Goal: Task Accomplishment & Management: Manage account settings

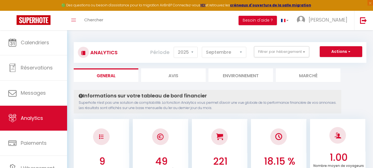
select select "2025"
select select "9"
click at [36, 43] on span "Calendriers" at bounding box center [35, 42] width 28 height 7
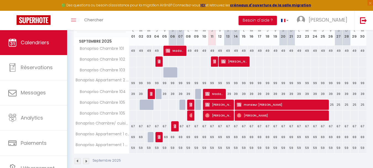
scroll to position [80, 0]
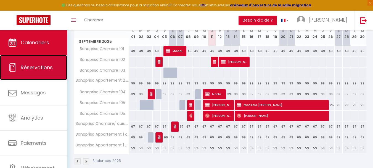
click at [28, 78] on link "Réservations" at bounding box center [33, 67] width 67 height 25
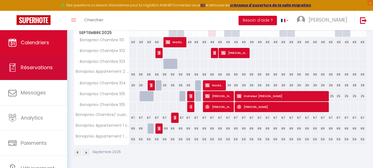
select select "not_cancelled"
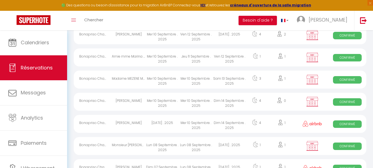
scroll to position [285, 0]
click at [347, 100] on span "Confirmé" at bounding box center [347, 101] width 28 height 7
select select "OK"
select select "KO"
select select "0"
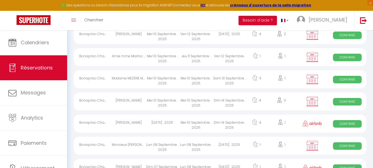
select select "0"
select select "1"
select select
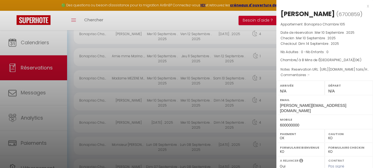
scroll to position [99, 0]
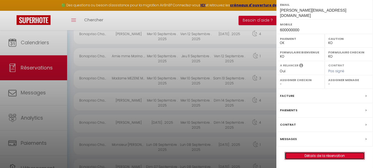
click at [311, 153] on link "Détails de la réservation" at bounding box center [324, 155] width 79 height 7
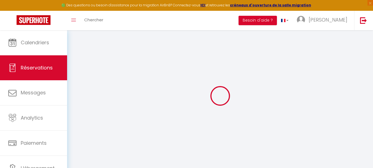
select select
checkbox input "false"
select select
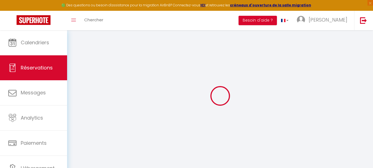
checkbox input "false"
type textarea "Reservation URL: [URL][DOMAIN_NAME] tails/HMMHDRSB4E. Phone Number (Last 4 Digi…"
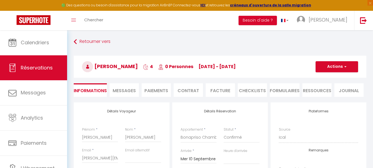
select select
checkbox input "false"
type textarea "Reservation URL: [URL][DOMAIN_NAME] tails/HMMHDRSB4E. Phone Number (Last 4 Digi…"
checkbox input "false"
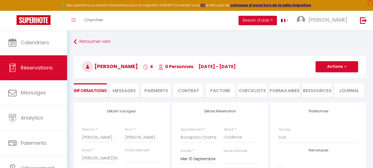
type textarea "Reservation URL: [URL][DOMAIN_NAME] tails/HMMHDRSB4E. Phone Number (Last 4 Digi…"
select select
click at [336, 70] on button "Actions" at bounding box center [336, 66] width 43 height 11
click at [323, 91] on link "Supprimer" at bounding box center [331, 92] width 44 height 7
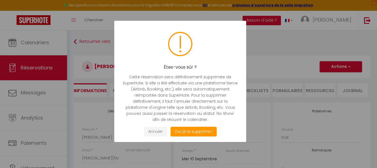
click at [160, 129] on button "Annuler" at bounding box center [155, 131] width 23 height 10
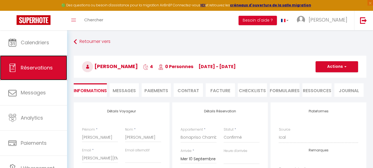
click at [33, 75] on link "Réservations" at bounding box center [33, 67] width 67 height 25
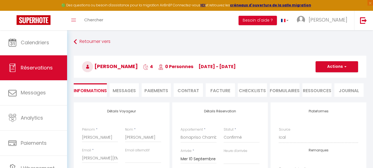
select select "not_cancelled"
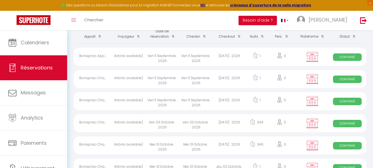
scroll to position [42, 0]
click at [127, 38] on th "Voyageur" at bounding box center [129, 34] width 34 height 19
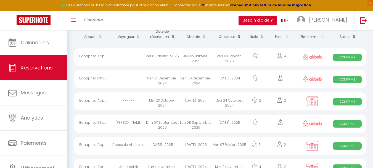
click at [137, 38] on span at bounding box center [137, 36] width 6 height 10
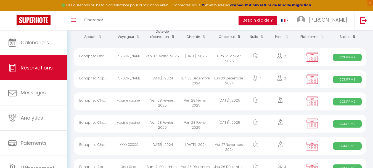
click at [137, 38] on span at bounding box center [137, 36] width 6 height 10
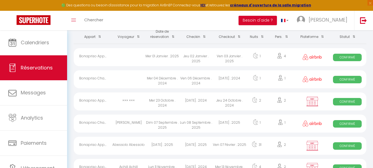
click at [137, 38] on span at bounding box center [137, 36] width 6 height 10
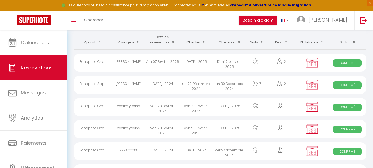
scroll to position [0, 0]
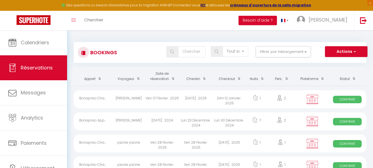
click at [137, 76] on span at bounding box center [137, 78] width 6 height 10
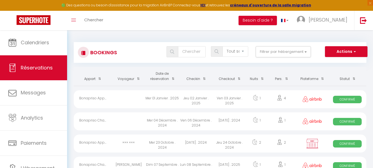
click at [137, 76] on span at bounding box center [137, 78] width 6 height 10
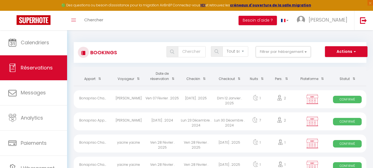
click at [137, 76] on span at bounding box center [137, 78] width 6 height 10
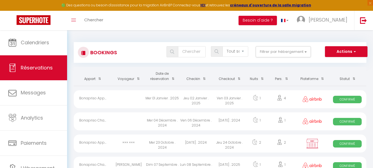
click at [137, 76] on span at bounding box center [137, 78] width 6 height 10
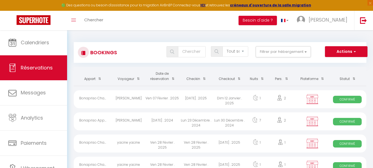
click at [137, 80] on span at bounding box center [137, 78] width 6 height 10
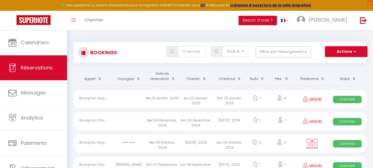
click at [137, 80] on span at bounding box center [137, 78] width 6 height 10
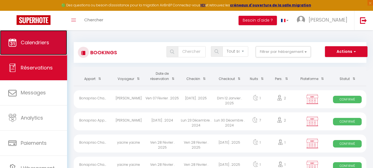
click at [34, 45] on span "Calendriers" at bounding box center [35, 42] width 28 height 7
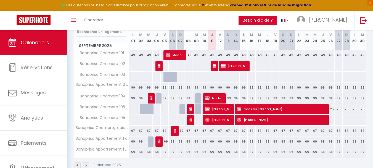
scroll to position [85, 0]
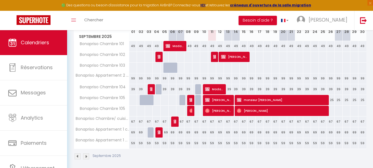
drag, startPoint x: 246, startPoint y: 129, endPoint x: 377, endPoint y: 9, distance: 177.7
click at [199, 16] on div "Toggle menubar Chercher BUTTON Besoin d'aide ? leslie charlene Paramètres Équipe" at bounding box center [204, 20] width 329 height 19
click at [126, 127] on span "Bonapriso Appartement 1 chambre 202" at bounding box center [117, 127] width 79 height 7
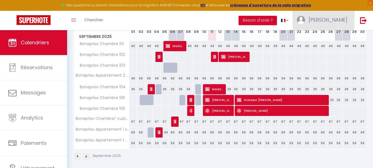
click at [340, 19] on span "[PERSON_NAME]" at bounding box center [328, 19] width 39 height 7
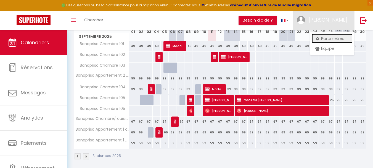
click at [323, 37] on link "Paramètres" at bounding box center [332, 38] width 41 height 9
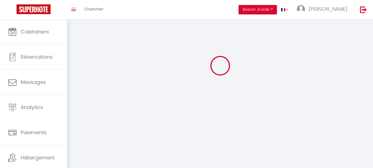
select select
type input "[PERSON_NAME]"
type input "yimga keunang"
type input "00237690754306"
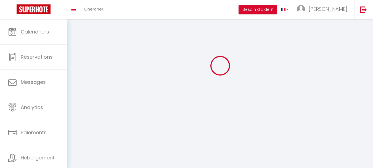
type input "4 rue de rennes"
type input "93800"
type input "epinay-sur-seine"
type input "atsJfk9LtG4r234yopdD6WeIt"
type input "Bk8QNlc8oEXlusD3IMsJmGR2I"
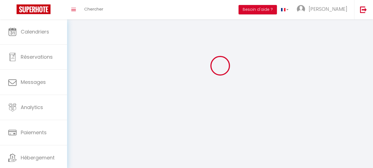
type input "https://app.superhote.com/#/get-available-rentals/Bk8QNlc8oEXlusD3IMsJmGR2I"
select select "28"
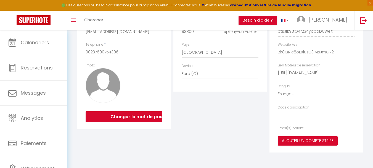
type input "atsJfk9LtG4r234yopdD6WeIt"
type input "Bk8QNlc8oEXlusD3IMsJmGR2I"
type input "https://app.superhote.com/#/get-available-rentals/Bk8QNlc8oEXlusD3IMsJmGR2I"
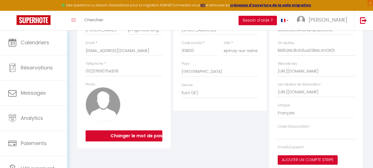
select select "fr"
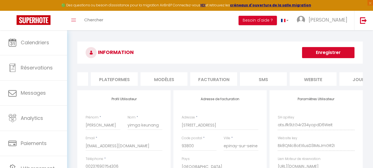
scroll to position [0, 112]
click at [275, 78] on li "website" at bounding box center [286, 79] width 47 height 14
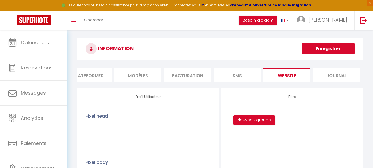
scroll to position [4, 0]
click at [297, 82] on li "website" at bounding box center [286, 75] width 47 height 14
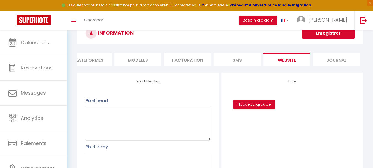
scroll to position [0, 0]
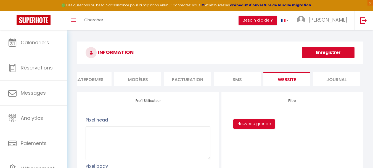
click at [187, 79] on li "Facturation" at bounding box center [187, 79] width 47 height 14
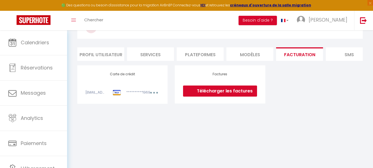
click at [251, 56] on li "MODÈLES" at bounding box center [249, 54] width 47 height 14
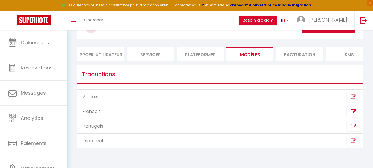
click at [203, 54] on li "Plateformes" at bounding box center [200, 54] width 47 height 14
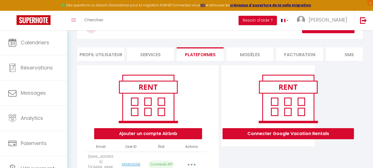
click at [145, 54] on li "Services" at bounding box center [150, 54] width 47 height 14
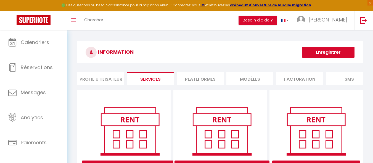
click at [97, 75] on li "Profil Utilisateur" at bounding box center [100, 79] width 47 height 14
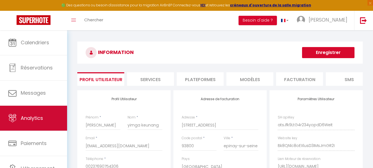
scroll to position [26, 0]
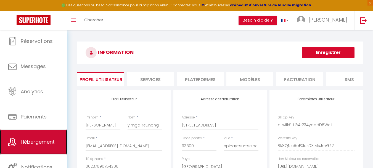
click at [32, 139] on span "Hébergement" at bounding box center [38, 141] width 34 height 7
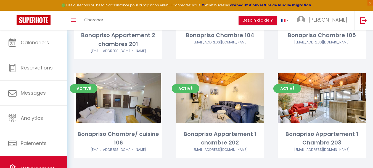
scroll to position [196, 0]
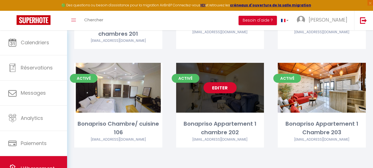
click at [220, 86] on link "Editer" at bounding box center [219, 87] width 33 height 11
select select "3"
select select "2"
select select "1"
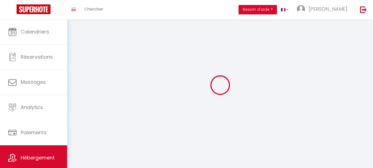
select select
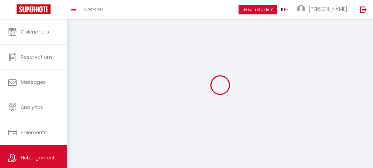
select select
checkbox input "false"
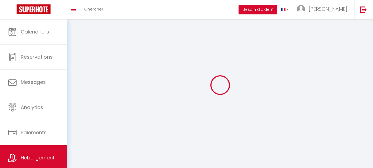
checkbox input "false"
select select
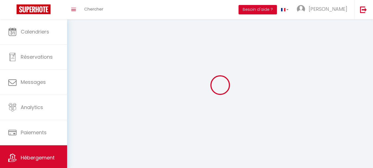
select select
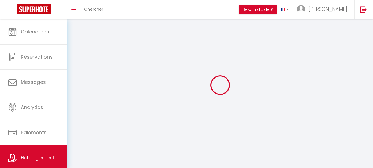
checkbox input "false"
select select
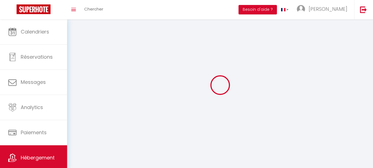
select select
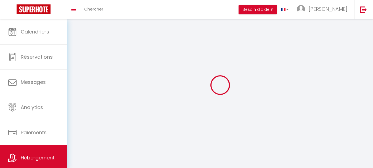
select select
checkbox input "false"
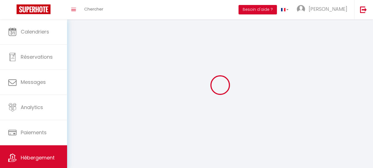
checkbox input "false"
select select "28"
select select
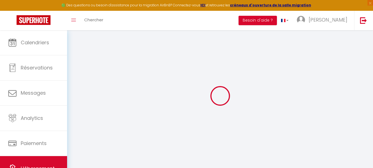
select select
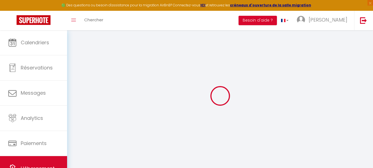
select select
checkbox input "false"
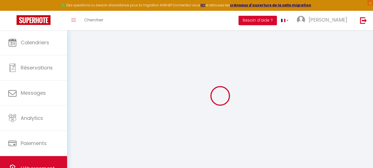
select select
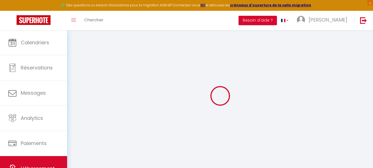
select select
checkbox input "false"
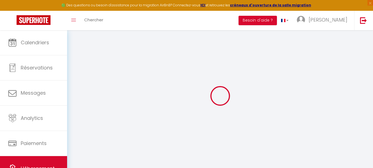
checkbox input "false"
select select
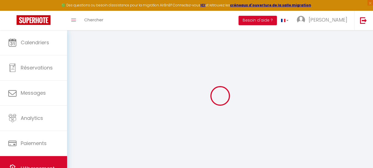
select select
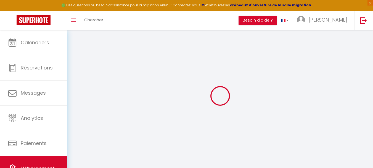
checkbox input "false"
select select
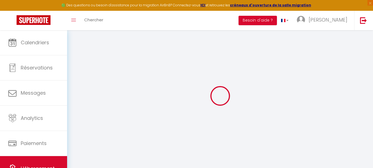
select select
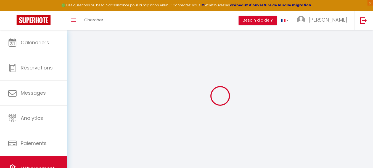
select select
checkbox input "false"
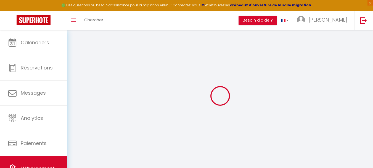
checkbox input "false"
select select
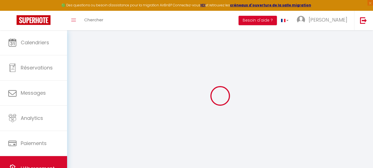
select select
checkbox input "false"
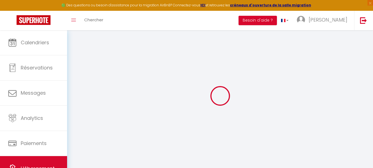
checkbox input "false"
select select
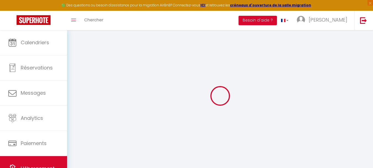
type input "Bonapriso Appartement 1 chambre 202"
type input "Leslie Charlene"
select select "2"
type input "67"
select select
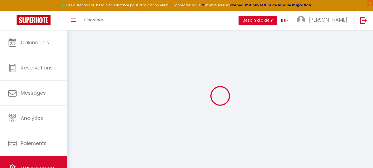
select select
type input "Entrée Energy Club"
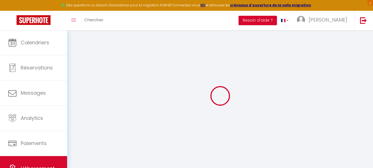
type input "BP12125"
type input "Douala"
select select "39"
type input "[EMAIL_ADDRESS][DOMAIN_NAME]"
select select
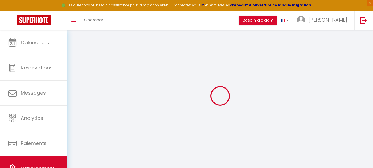
checkbox input "false"
type input "0"
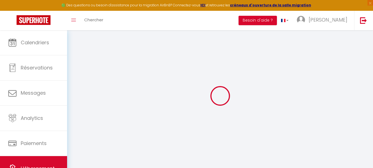
type input "0"
select select
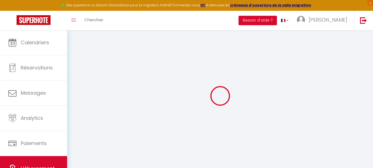
select select
checkbox input "false"
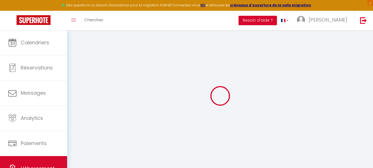
checkbox input "false"
select select
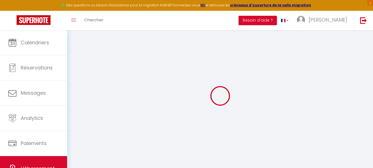
select select
checkbox input "false"
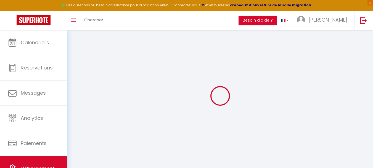
checkbox input "false"
select select
checkbox input "false"
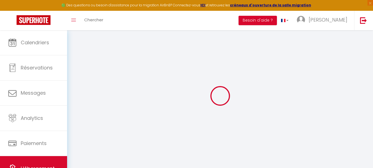
checkbox input "false"
select select
checkbox input "false"
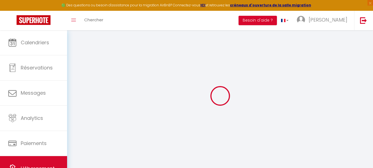
checkbox input "false"
select select "15:00"
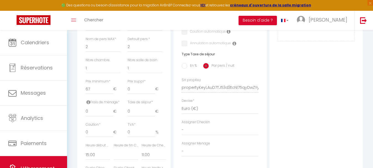
scroll to position [201, 0]
click at [92, 95] on input "67" at bounding box center [100, 91] width 28 height 10
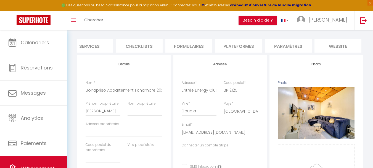
scroll to position [0, 0]
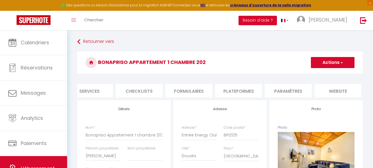
click at [338, 61] on button "Actions" at bounding box center [333, 62] width 44 height 11
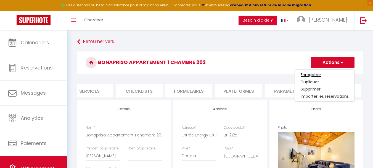
click at [317, 74] on input "Enregistrer" at bounding box center [311, 75] width 20 height 6
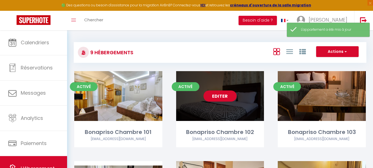
scroll to position [29, 0]
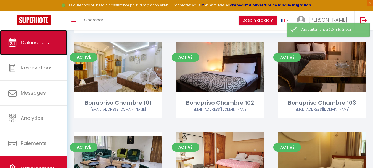
click at [38, 50] on link "Calendriers" at bounding box center [33, 42] width 67 height 25
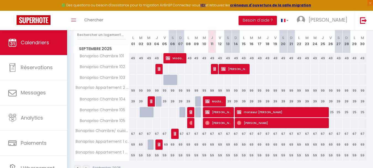
scroll to position [89, 0]
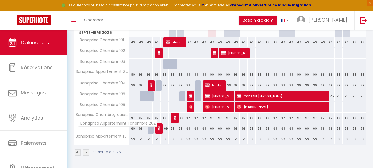
click at [107, 125] on span "Bonapriso Appartement 1 chambre 202" at bounding box center [117, 123] width 79 height 7
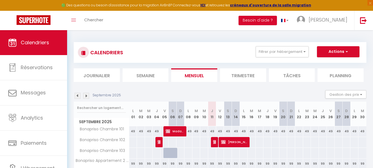
click at [121, 34] on div "CALENDRIERS Filtrer par hébergement Tous Bonapriso Chambre 101 Bonapriso Chambr…" at bounding box center [220, 143] width 306 height 226
click at [354, 53] on button "Actions" at bounding box center [338, 51] width 43 height 11
click at [358, 94] on button "Gestion des prix" at bounding box center [345, 94] width 41 height 8
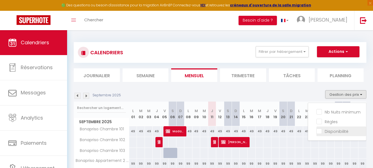
click at [319, 130] on input "Disponibilité" at bounding box center [341, 131] width 50 height 6
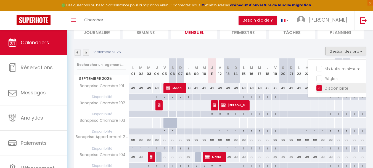
scroll to position [43, 0]
click at [321, 87] on input "Disponibilité" at bounding box center [341, 88] width 50 height 6
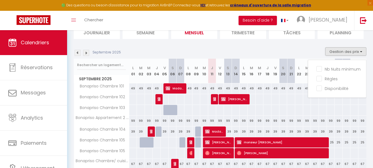
click at [320, 37] on li "Planning" at bounding box center [340, 32] width 46 height 14
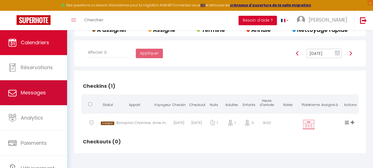
scroll to position [26, 0]
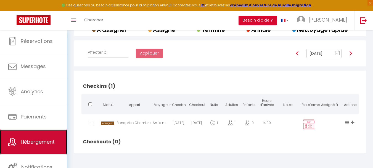
click at [39, 135] on link "Hébergement" at bounding box center [33, 141] width 67 height 25
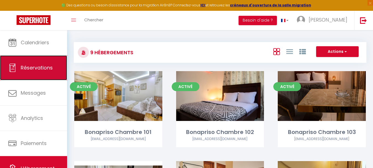
click at [36, 64] on span "Réservations" at bounding box center [37, 67] width 32 height 7
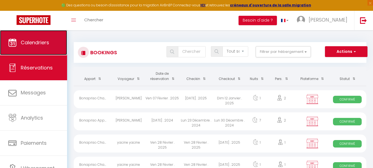
click at [38, 39] on span "Calendriers" at bounding box center [35, 42] width 28 height 7
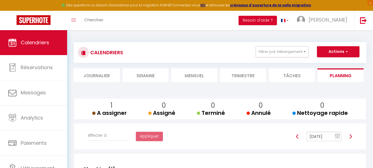
click at [293, 80] on li "Tâches" at bounding box center [292, 75] width 46 height 14
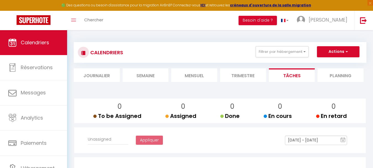
click at [110, 75] on li "Journalier" at bounding box center [97, 75] width 46 height 14
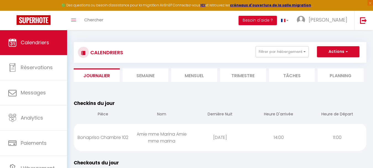
click at [141, 75] on li "Semaine" at bounding box center [146, 75] width 46 height 14
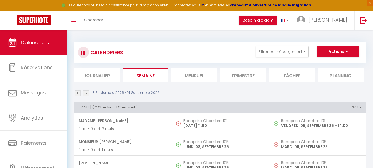
click at [189, 74] on li "Mensuel" at bounding box center [194, 75] width 46 height 14
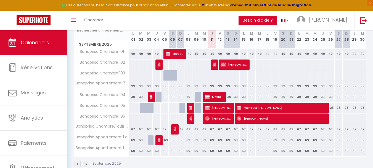
scroll to position [89, 0]
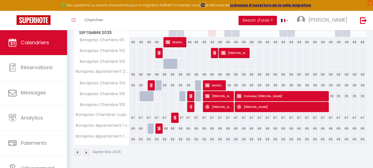
click at [205, 5] on strong "ICI" at bounding box center [202, 5] width 5 height 5
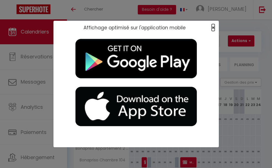
click at [212, 25] on span "×" at bounding box center [213, 27] width 3 height 7
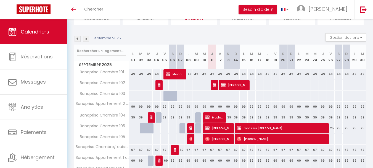
scroll to position [46, 0]
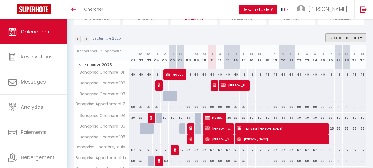
click at [342, 36] on button "Gestion des prix" at bounding box center [345, 37] width 41 height 8
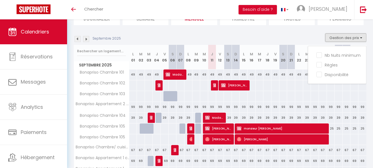
scroll to position [78, 0]
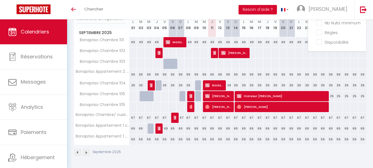
click at [236, 130] on div "69" at bounding box center [236, 128] width 8 height 10
type input "69"
type input "Dim 14 Septembre 2025"
type input "Lun 15 Septembre 2025"
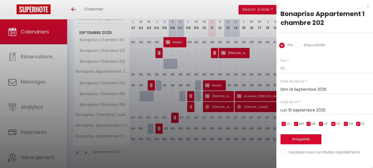
click at [293, 88] on input "Dim 14 Septembre 2025" at bounding box center [326, 89] width 92 height 7
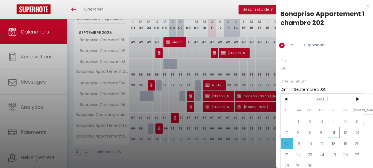
click at [334, 133] on span "11" at bounding box center [334, 131] width 12 height 11
type input "Jeu 11 Septembre 2025"
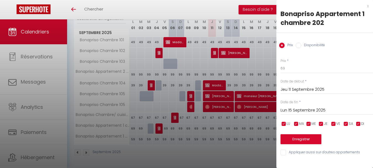
click at [293, 110] on input "Lun 15 Septembre 2025" at bounding box center [326, 110] width 92 height 7
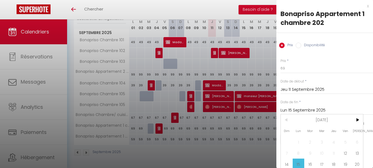
scroll to position [28, 0]
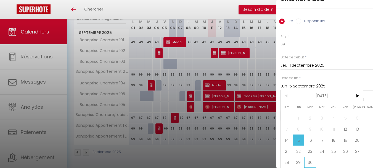
click at [313, 157] on span "30" at bounding box center [310, 161] width 12 height 11
type input "[DATE]"
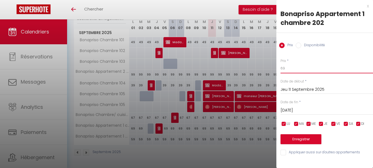
click at [292, 70] on input "69" at bounding box center [326, 68] width 92 height 10
type input "6"
type input "55"
click at [301, 138] on button "Enregistrer" at bounding box center [300, 139] width 41 height 10
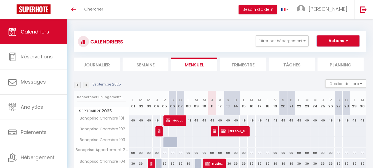
click at [346, 40] on span "button" at bounding box center [345, 41] width 3 height 6
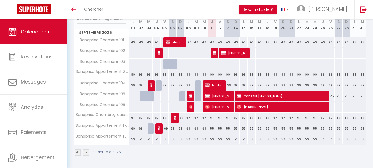
click at [248, 129] on div "55" at bounding box center [252, 128] width 8 height 10
type input "55"
type input "[DATE]"
type input "Mer 17 Septembre 2025"
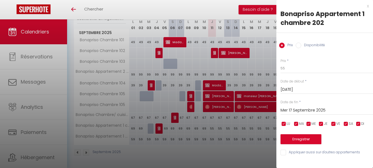
scroll to position [0, 0]
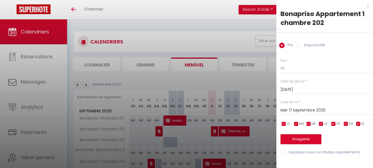
click at [366, 6] on div "x" at bounding box center [322, 6] width 92 height 7
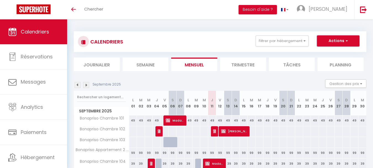
click at [336, 38] on button "Actions" at bounding box center [338, 40] width 43 height 11
click at [336, 85] on button "Gestion des prix" at bounding box center [345, 83] width 41 height 8
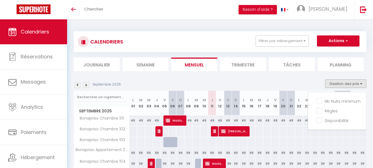
click at [306, 78] on section "Septembre 2025 Gestion des prix Nb Nuits minimum Règles Disponibilité Septembre…" at bounding box center [220, 156] width 293 height 165
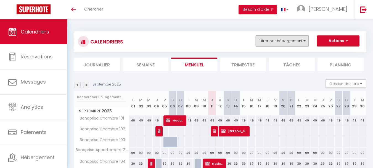
click at [302, 40] on button "Filtrer par hébergement" at bounding box center [282, 40] width 53 height 11
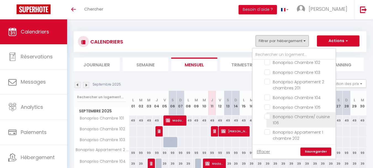
scroll to position [38, 0]
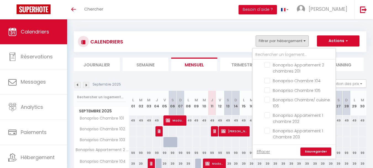
click at [207, 21] on div "CALENDRIERS Filtrer par hébergement Tous Bonapriso Chambre 101 Bonapriso Chambr…" at bounding box center [220, 132] width 306 height 226
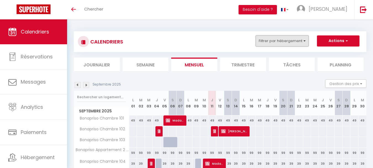
click at [306, 40] on button "Filtrer par hébergement" at bounding box center [282, 40] width 53 height 11
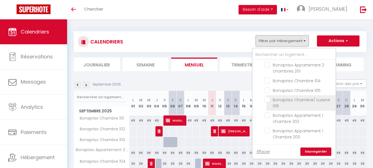
scroll to position [18, 0]
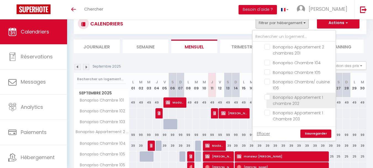
click at [270, 97] on input "Bonapriso Appartement 1 chambre 202" at bounding box center [298, 97] width 69 height 6
checkbox input "true"
checkbox input "false"
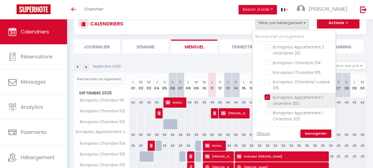
checkbox input "false"
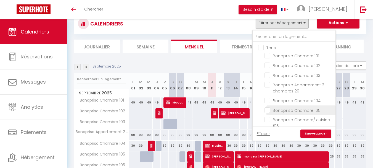
scroll to position [0, 0]
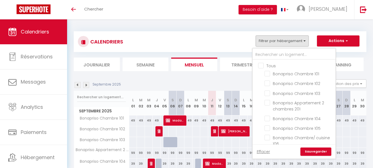
click at [222, 33] on div "CALENDRIERS Filtrer par hébergement Tous Bonapriso Chambre 101 Bonapriso Chambr…" at bounding box center [220, 41] width 293 height 21
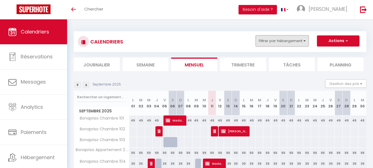
click at [283, 42] on button "Filtrer par hébergement" at bounding box center [282, 40] width 53 height 11
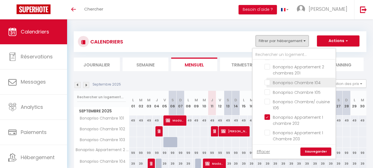
scroll to position [36, 0]
click at [322, 152] on link "Sauvegarder" at bounding box center [315, 151] width 31 height 8
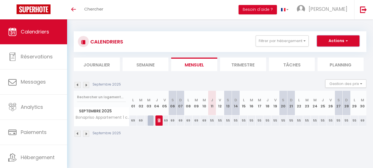
click at [348, 42] on button "Actions" at bounding box center [338, 40] width 43 height 11
click at [315, 84] on div "Septembre 2025 Gestion des prix Nb Nuits minimum Règles Disponibilité" at bounding box center [220, 84] width 293 height 11
click at [155, 146] on div "CALENDRIERS Filtrer par hébergement Tous Bonapriso Chambre 101 Bonapriso Chambr…" at bounding box center [220, 83] width 306 height 129
click at [210, 120] on div "55" at bounding box center [212, 120] width 8 height 10
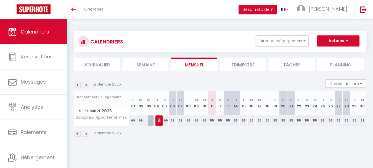
type input "55"
type input "Jeu 11 Septembre 2025"
type input "Ven 12 Septembre 2025"
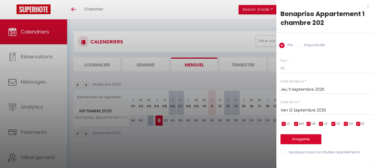
drag, startPoint x: 210, startPoint y: 120, endPoint x: 310, endPoint y: 102, distance: 102.4
click at [310, 102] on body "🟢 Des questions ou besoin d'assistance pour la migration AirBnB? Connectez-vous…" at bounding box center [186, 103] width 373 height 168
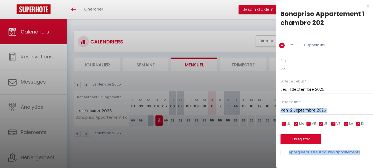
scroll to position [19, 0]
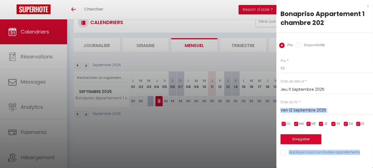
click at [218, 139] on div at bounding box center [186, 84] width 373 height 168
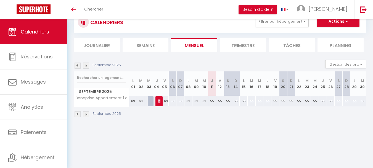
scroll to position [0, 0]
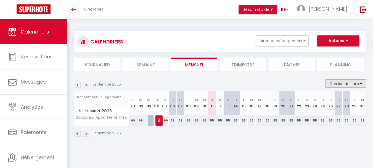
click at [359, 83] on button "Gestion des prix" at bounding box center [345, 83] width 41 height 8
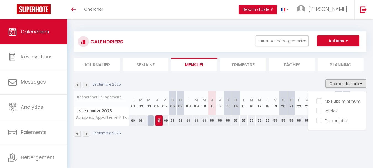
click at [308, 77] on section "Septembre 2025 Gestion des prix Nb Nuits minimum Règles Disponibilité Septembre…" at bounding box center [220, 108] width 293 height 68
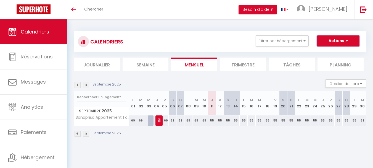
click at [328, 37] on button "Actions" at bounding box center [338, 40] width 43 height 11
click at [289, 39] on button "Filtrer par hébergement" at bounding box center [282, 40] width 53 height 11
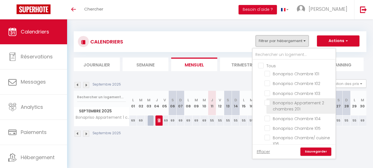
scroll to position [38, 0]
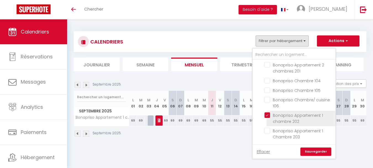
click at [270, 114] on input "Bonapriso Appartement 1 chambre 202" at bounding box center [298, 115] width 69 height 6
checkbox input "false"
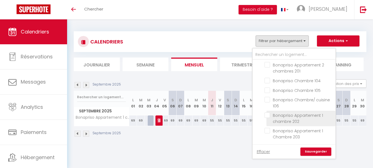
checkbox input "false"
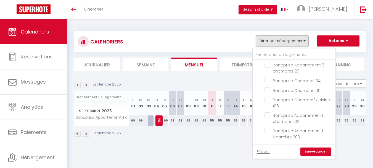
click at [317, 148] on link "Sauvegarder" at bounding box center [315, 151] width 31 height 8
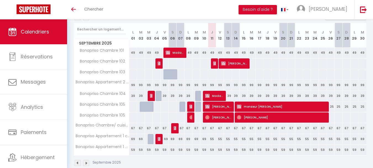
scroll to position [78, 0]
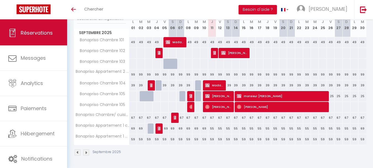
click at [48, 35] on span "Réservations" at bounding box center [37, 32] width 32 height 7
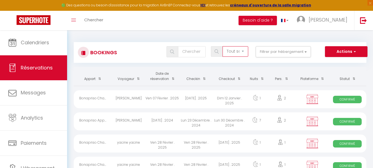
click at [241, 50] on select "Tous les statuts Annulé Confirmé Non Confirmé Tout sauf annulé No Show Request" at bounding box center [235, 51] width 26 height 10
click at [223, 46] on select "Tous les statuts Annulé Confirmé Non Confirmé Tout sauf annulé No Show Request" at bounding box center [235, 51] width 26 height 10
click at [241, 52] on select "Tous les statuts Annulé Confirmé Non Confirmé Tout sauf annulé No Show Request" at bounding box center [235, 51] width 26 height 10
select select "all"
click at [223, 46] on select "Tous les statuts Annulé Confirmé Non Confirmé Tout sauf annulé No Show Request" at bounding box center [235, 51] width 26 height 10
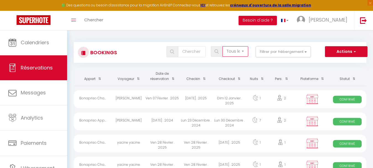
checkbox input "false"
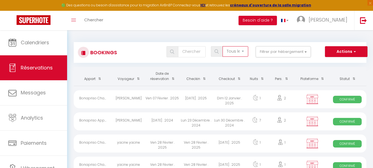
checkbox input "false"
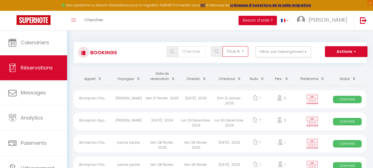
checkbox input "false"
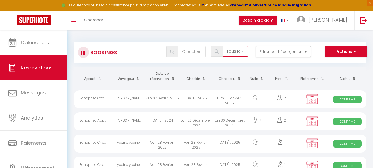
checkbox input "false"
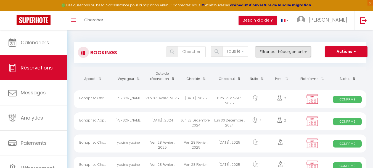
click at [271, 53] on button "Filtrer par hébergement" at bounding box center [283, 51] width 55 height 11
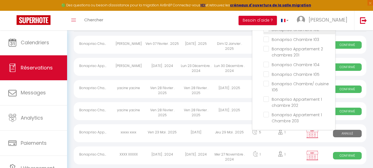
scroll to position [61, 0]
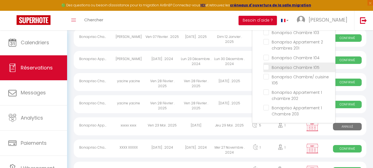
click at [267, 70] on li "Bonapriso Chambre 105" at bounding box center [299, 67] width 72 height 10
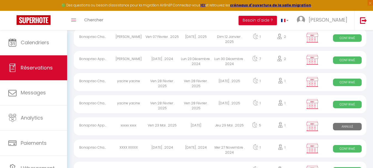
scroll to position [0, 0]
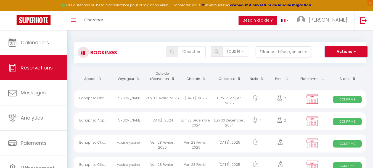
click at [341, 51] on button "Actions" at bounding box center [346, 51] width 43 height 11
click at [279, 69] on th "Pers." at bounding box center [281, 76] width 29 height 19
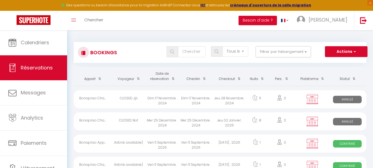
click at [171, 52] on img at bounding box center [172, 51] width 4 height 4
type input "[PERSON_NAME]"
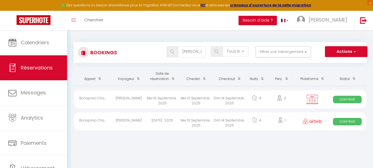
click at [342, 99] on span "Confirmé" at bounding box center [347, 98] width 28 height 7
select select "OK"
select select "KO"
select select "0"
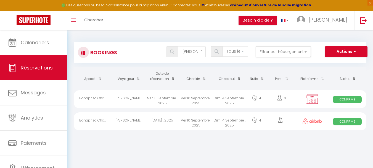
select select "1"
select select
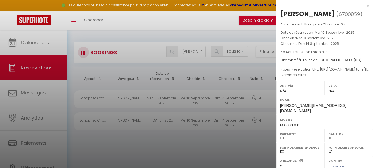
scroll to position [99, 0]
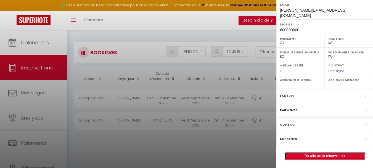
click at [311, 156] on link "Détails de la réservation" at bounding box center [324, 155] width 79 height 7
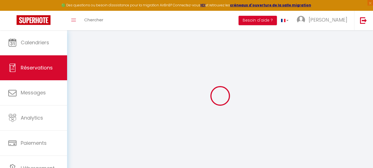
type input "[PERSON_NAME]"
type input "[PERSON_NAME][EMAIL_ADDRESS][DOMAIN_NAME]"
type input "600000000"
select select "CM"
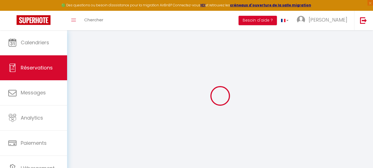
select select "59908"
select select "1"
type input "Mer 10 Septembre 2025"
select select
type input "Dim 14 Septembre 2025"
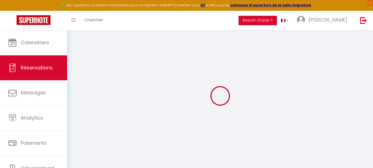
select select
type input "0"
select select "12"
select select
checkbox input "false"
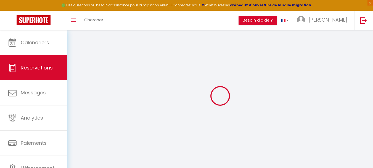
type input "0"
select select "73"
type input "0"
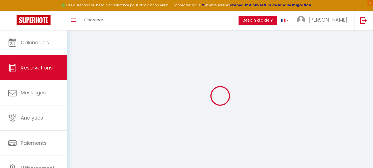
select select
select select "14"
checkbox input "false"
select select
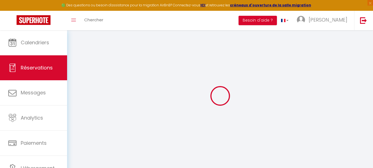
select select
checkbox input "false"
select select
checkbox input "false"
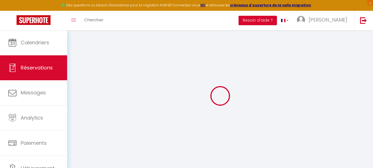
type textarea "Reservation URL: [URL][DOMAIN_NAME] tails/HMMHDRSB4E. Phone Number (Last 4 Digi…"
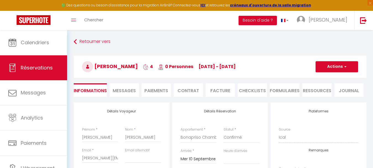
select select
checkbox input "false"
type textarea "Reservation URL: [URL][DOMAIN_NAME] tails/HMMHDRSB4E. Phone Number (Last 4 Digi…"
checkbox input "false"
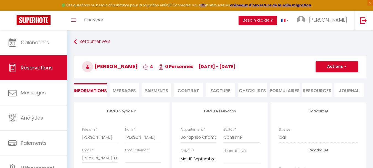
type textarea "Reservation URL: [URL][DOMAIN_NAME] tails/HMMHDRSB4E. Phone Number (Last 4 Digi…"
select select
click at [325, 71] on button "Actions" at bounding box center [336, 66] width 43 height 11
click at [328, 94] on link "Supprimer" at bounding box center [331, 92] width 44 height 7
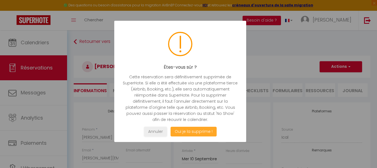
click at [189, 130] on button "Oui je la supprime !" at bounding box center [194, 131] width 46 height 10
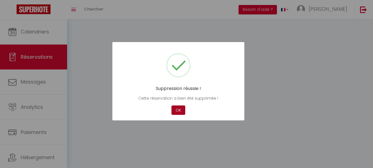
select select "all"
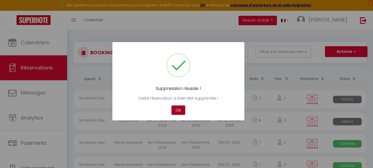
click at [178, 110] on button "OK" at bounding box center [178, 110] width 14 height 10
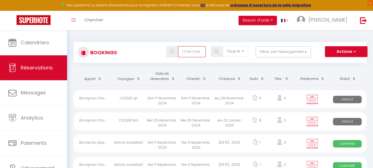
click at [194, 52] on input "text" at bounding box center [192, 51] width 28 height 11
type input "[PERSON_NAME]"
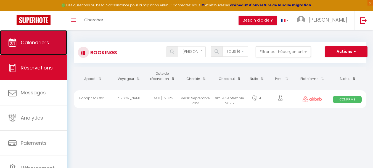
click at [31, 49] on link "Calendriers" at bounding box center [33, 42] width 67 height 25
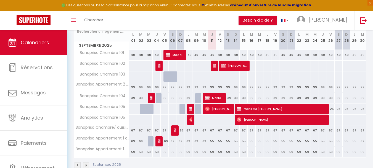
scroll to position [76, 0]
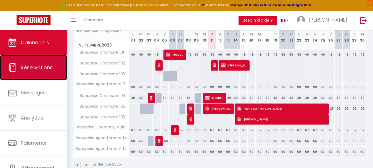
click at [35, 63] on link "Réservations" at bounding box center [33, 67] width 67 height 25
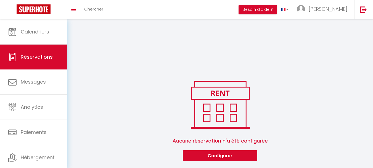
select select "all"
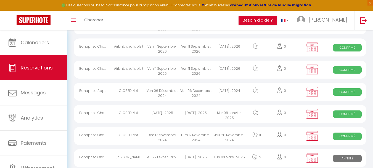
scroll to position [362, 0]
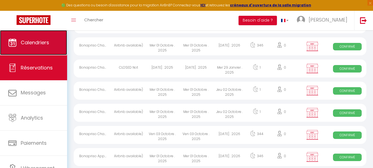
click at [36, 49] on link "Calendriers" at bounding box center [33, 42] width 67 height 25
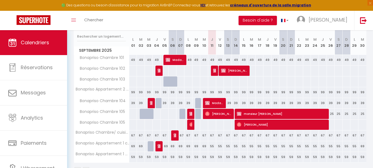
scroll to position [89, 0]
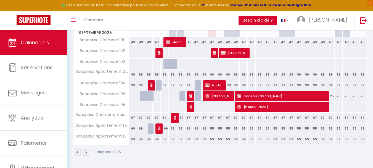
click at [363, 128] on div "69" at bounding box center [362, 128] width 8 height 10
type input "69"
type input "[DATE]"
type input "Mer 01 Octobre 2025"
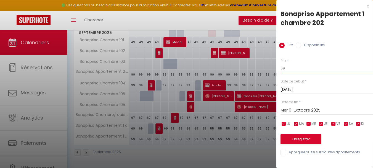
click at [291, 67] on input "69" at bounding box center [326, 68] width 92 height 10
type input "6"
type input "55"
click at [320, 110] on input "Mer 01 Octobre 2025" at bounding box center [326, 110] width 92 height 7
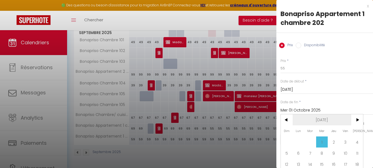
click at [329, 118] on span "[DATE]" at bounding box center [322, 119] width 59 height 11
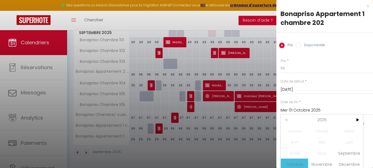
scroll to position [6, 0]
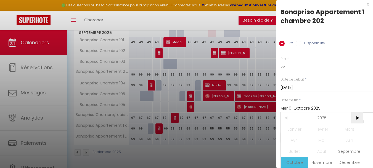
click at [357, 112] on span ">" at bounding box center [357, 117] width 12 height 11
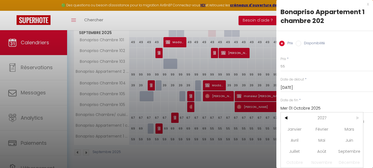
click at [357, 112] on span ">" at bounding box center [357, 117] width 12 height 11
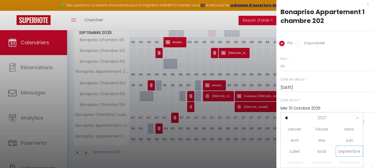
click at [344, 145] on span "Septembre" at bounding box center [349, 150] width 27 height 11
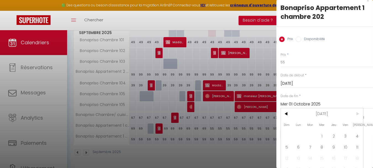
scroll to position [28, 0]
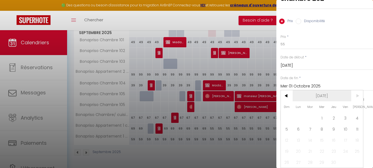
click at [336, 90] on span "[DATE]" at bounding box center [322, 95] width 59 height 11
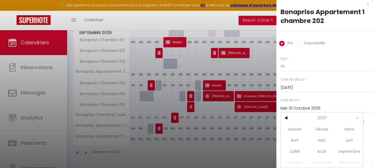
scroll to position [6, 0]
click at [339, 147] on span "Septembre" at bounding box center [349, 150] width 27 height 11
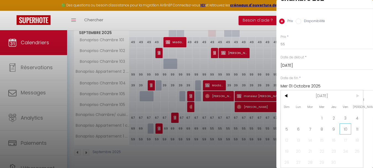
click at [344, 124] on span "10" at bounding box center [345, 128] width 12 height 11
type input "Ven 10 Septembre 2027"
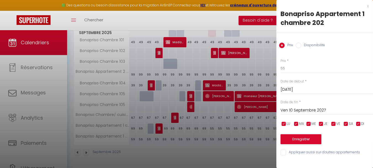
scroll to position [0, 0]
click at [299, 139] on button "Enregistrer" at bounding box center [300, 139] width 41 height 10
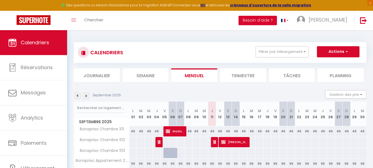
click at [234, 74] on li "Trimestre" at bounding box center [243, 75] width 46 height 14
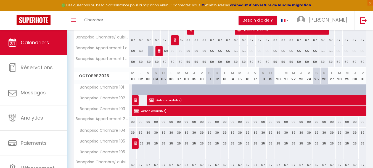
scroll to position [167, 0]
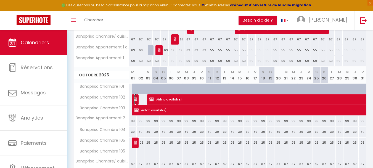
click at [136, 101] on img at bounding box center [136, 99] width 4 height 4
select select "OK"
select select "KO"
select select "0"
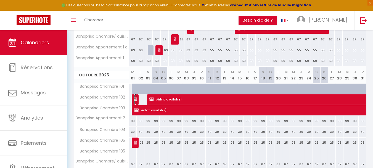
select select "1"
select select
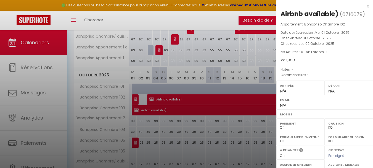
click at [176, 97] on div at bounding box center [186, 84] width 373 height 168
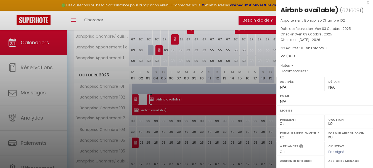
scroll to position [0, 0]
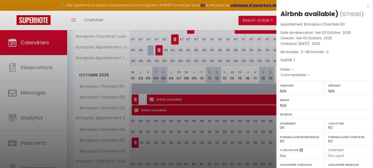
click at [183, 117] on div at bounding box center [186, 84] width 373 height 168
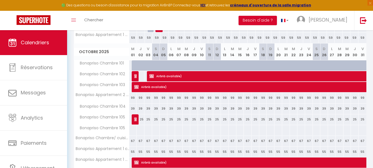
scroll to position [190, 0]
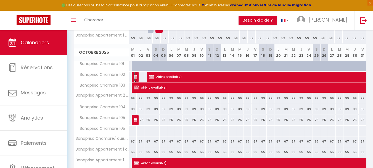
click at [134, 76] on img at bounding box center [136, 76] width 4 height 4
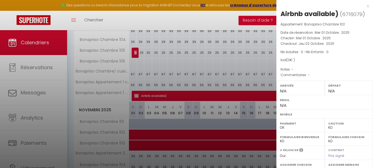
scroll to position [257, 0]
click at [363, 9] on div "x" at bounding box center [322, 6] width 92 height 7
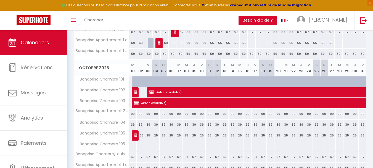
scroll to position [182, 0]
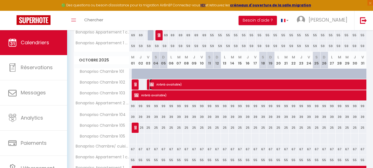
click at [152, 84] on img at bounding box center [151, 84] width 4 height 4
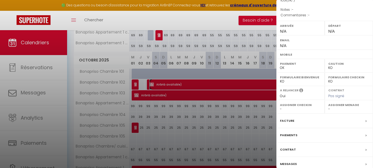
scroll to position [84, 0]
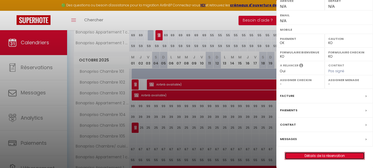
click at [306, 157] on link "Détails de la réservation" at bounding box center [324, 155] width 79 height 7
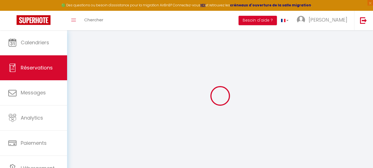
select select
checkbox input "false"
select select
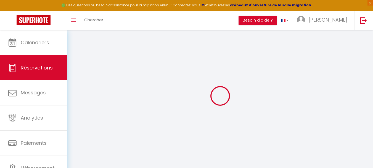
select select
checkbox input "false"
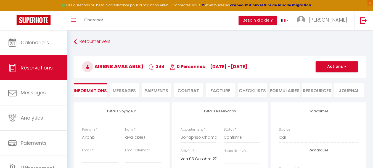
select select
checkbox input "false"
select select
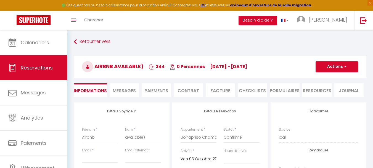
checkbox input "false"
select select
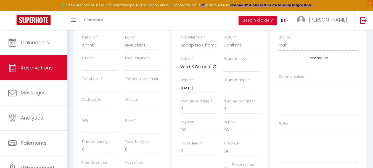
scroll to position [91, 0]
click at [204, 88] on input "[DATE]" at bounding box center [198, 88] width 36 height 7
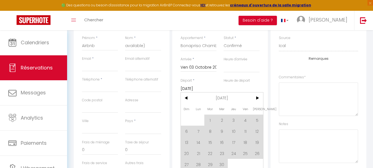
click at [204, 88] on input "[DATE]" at bounding box center [198, 88] width 36 height 7
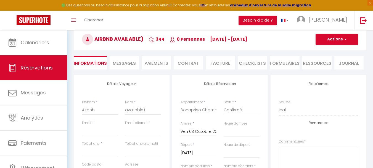
scroll to position [0, 0]
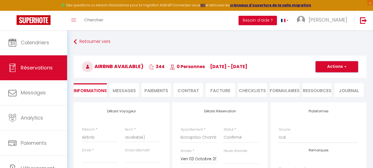
click at [344, 68] on span "button" at bounding box center [344, 66] width 3 height 5
click at [329, 93] on link "Supprimer" at bounding box center [331, 92] width 44 height 7
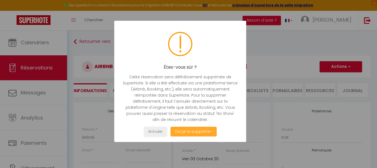
click at [196, 131] on button "Oui je la supprime !" at bounding box center [194, 131] width 46 height 10
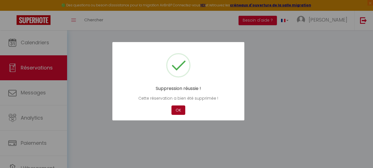
select select "all"
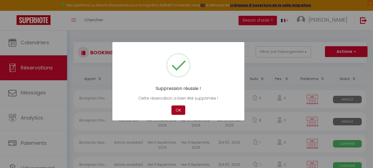
click at [177, 109] on button "OK" at bounding box center [178, 110] width 14 height 10
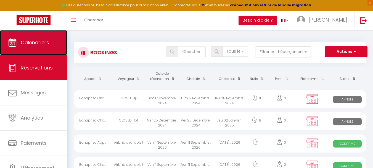
click at [30, 45] on span "Calendriers" at bounding box center [35, 42] width 28 height 7
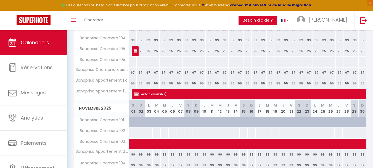
scroll to position [258, 0]
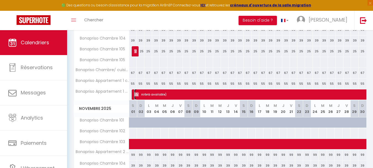
select select "OK"
select select "KO"
select select "0"
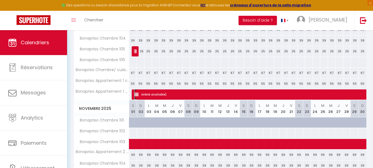
select select "1"
select select
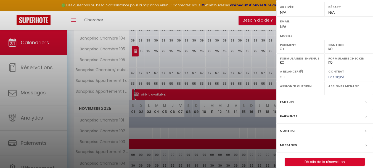
scroll to position [90, 0]
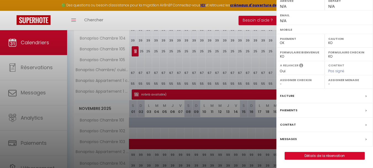
click at [197, 23] on div at bounding box center [186, 84] width 373 height 168
drag, startPoint x: 197, startPoint y: 23, endPoint x: 227, endPoint y: 18, distance: 29.9
click at [197, 23] on div at bounding box center [186, 84] width 373 height 168
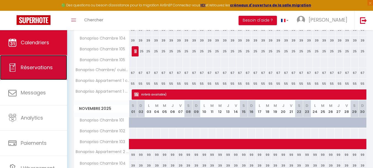
click at [45, 65] on span "Réservations" at bounding box center [37, 67] width 32 height 7
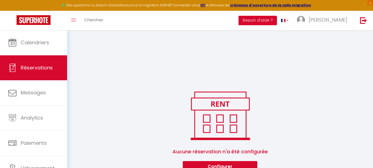
scroll to position [118, 0]
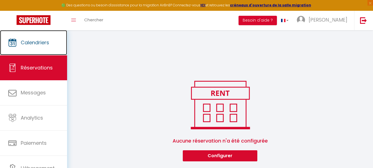
click at [36, 53] on link "Calendriers" at bounding box center [33, 42] width 67 height 25
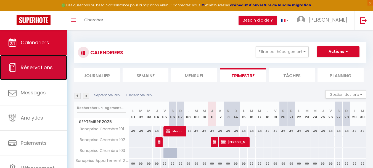
click at [30, 63] on link "Réservations" at bounding box center [33, 67] width 67 height 25
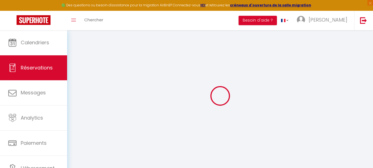
select select "all"
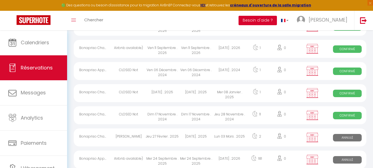
scroll to position [137, 0]
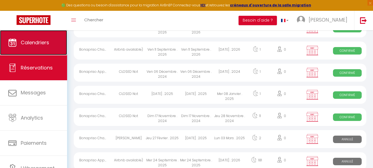
click at [23, 49] on link "Calendriers" at bounding box center [33, 42] width 67 height 25
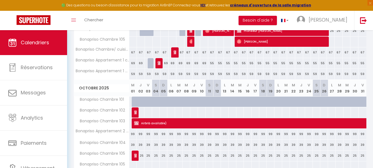
scroll to position [154, 0]
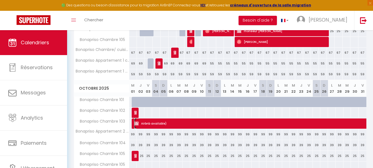
select select "OK"
select select "KO"
select select "0"
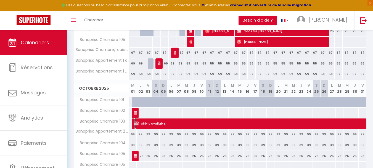
select select "1"
select select
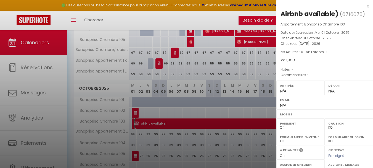
scroll to position [84, 0]
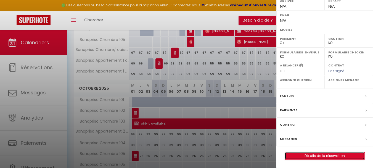
click at [315, 154] on link "Détails de la réservation" at bounding box center [324, 155] width 79 height 7
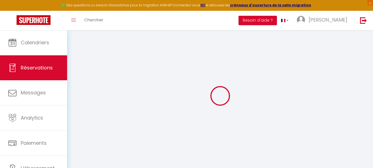
select select
checkbox input "false"
select select
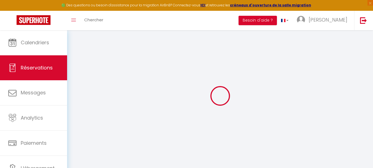
select select
checkbox input "false"
select select
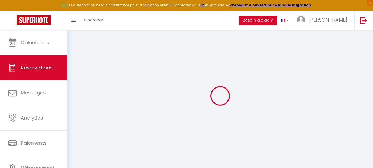
select select
checkbox input "false"
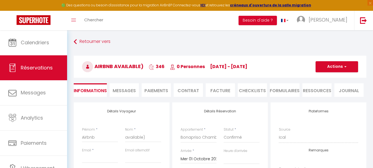
select select
checkbox input "false"
select select
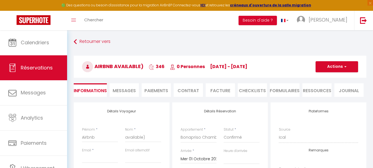
checkbox input "false"
select select
click at [333, 67] on button "Actions" at bounding box center [336, 66] width 43 height 11
click at [326, 94] on link "Supprimer" at bounding box center [331, 92] width 44 height 7
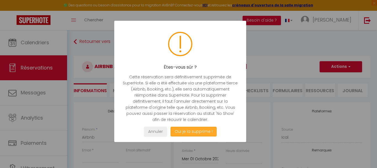
click at [192, 133] on button "Oui je la supprime !" at bounding box center [194, 131] width 46 height 10
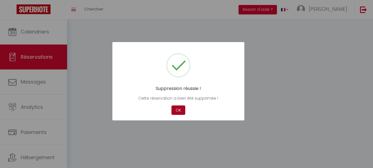
select select "all"
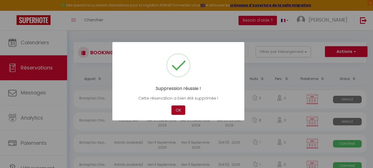
click at [179, 109] on button "OK" at bounding box center [178, 110] width 14 height 10
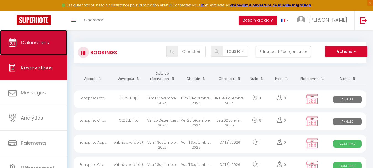
click at [43, 48] on link "Calendriers" at bounding box center [33, 42] width 67 height 25
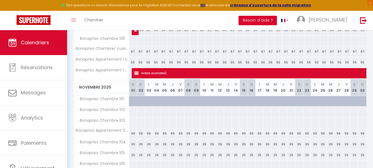
scroll to position [250, 0]
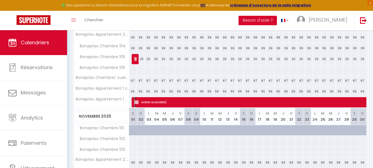
select select "OK"
select select "KO"
select select "0"
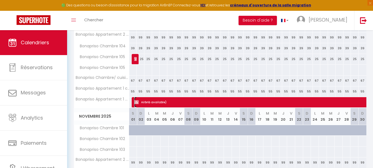
select select "1"
select select
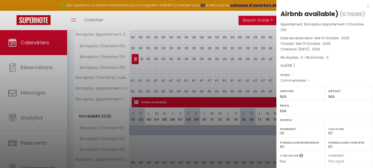
scroll to position [90, 0]
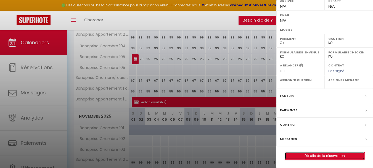
click at [314, 154] on link "Détails de la réservation" at bounding box center [324, 155] width 79 height 7
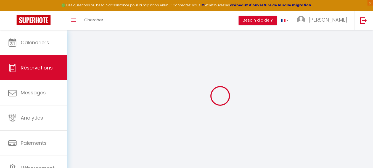
select select
checkbox input "false"
select select
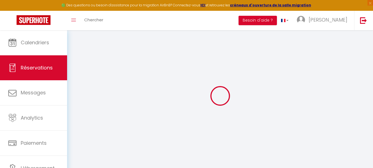
select select
checkbox input "false"
select select
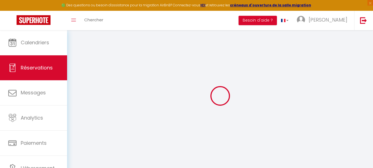
select select
checkbox input "false"
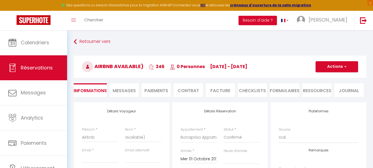
select select
checkbox input "false"
select select
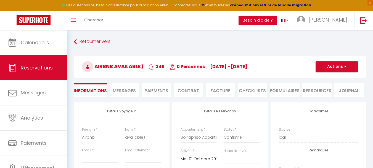
checkbox input "false"
select select
click at [326, 65] on button "Actions" at bounding box center [336, 66] width 43 height 11
click at [322, 93] on link "Supprimer" at bounding box center [331, 92] width 44 height 7
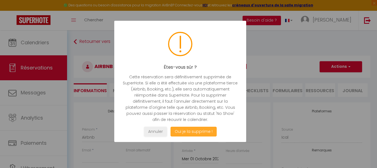
click at [200, 131] on button "Oui je la supprime !" at bounding box center [194, 131] width 46 height 10
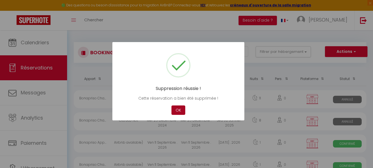
click at [176, 109] on button "OK" at bounding box center [178, 110] width 14 height 10
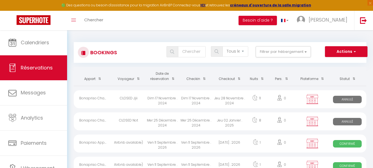
click at [174, 52] on img at bounding box center [172, 51] width 4 height 4
click at [232, 49] on select "Tous les statuts Annulé Confirmé Non Confirmé Tout sauf annulé No Show Request" at bounding box center [235, 51] width 26 height 10
select select "confirmed"
click at [223, 46] on select "Tous les statuts Annulé Confirmé Non Confirmé Tout sauf annulé No Show Request" at bounding box center [235, 51] width 26 height 10
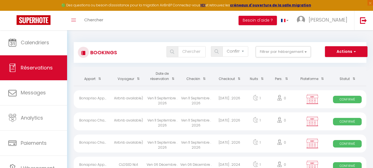
click at [95, 98] on div "Bonapriso App..." at bounding box center [93, 99] width 38 height 18
select select "OK"
select select "KO"
select select "0"
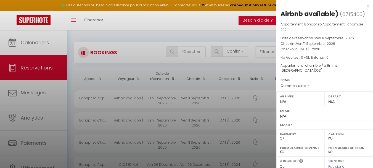
click at [95, 98] on div at bounding box center [186, 84] width 373 height 168
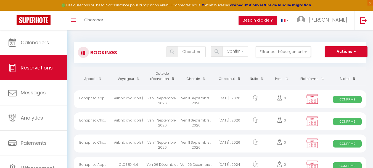
click at [95, 98] on div "Bonapriso App..." at bounding box center [93, 99] width 38 height 18
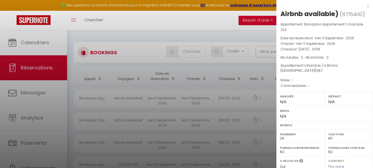
click at [95, 98] on div at bounding box center [186, 84] width 373 height 168
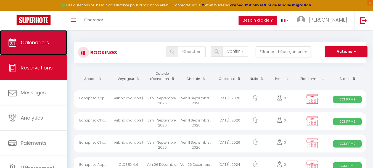
click at [31, 44] on span "Calendriers" at bounding box center [35, 42] width 28 height 7
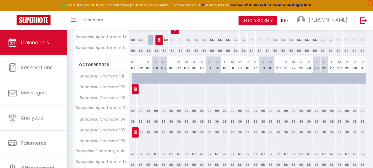
scroll to position [176, 0]
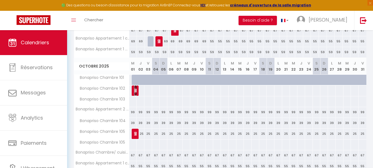
click at [137, 91] on img at bounding box center [136, 90] width 4 height 4
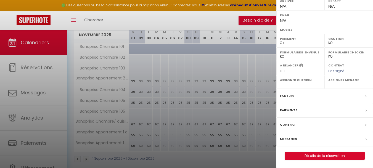
scroll to position [332, 0]
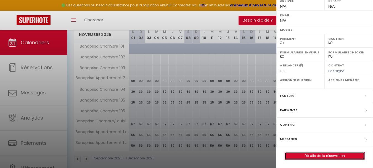
click at [326, 158] on link "Détails de la réservation" at bounding box center [324, 155] width 79 height 7
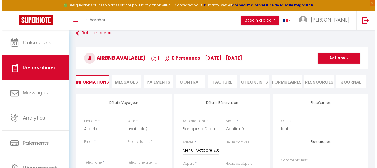
scroll to position [3, 0]
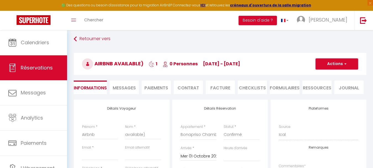
click at [330, 65] on button "Actions" at bounding box center [336, 63] width 43 height 11
click at [324, 89] on link "Supprimer" at bounding box center [331, 90] width 44 height 7
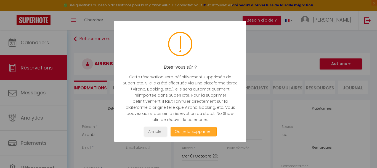
click at [190, 131] on button "Oui je la supprime !" at bounding box center [194, 131] width 46 height 10
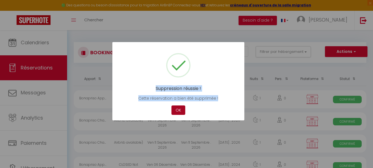
drag, startPoint x: 190, startPoint y: 131, endPoint x: 180, endPoint y: 114, distance: 20.5
click at [180, 114] on button "OK" at bounding box center [178, 110] width 14 height 10
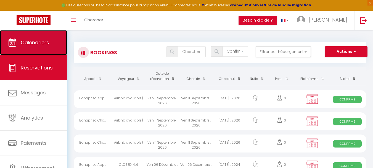
click at [42, 42] on span "Calendriers" at bounding box center [35, 42] width 28 height 7
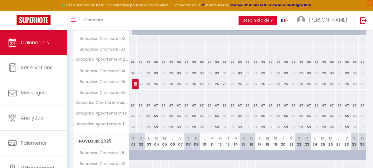
scroll to position [225, 0]
click at [134, 83] on img at bounding box center [136, 84] width 4 height 4
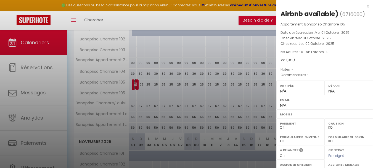
scroll to position [84, 0]
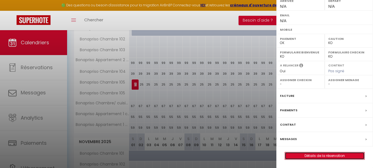
click at [324, 157] on link "Détails de la réservation" at bounding box center [324, 155] width 79 height 7
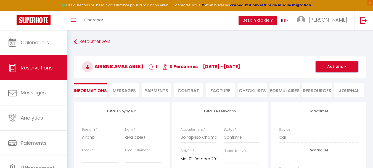
click at [344, 67] on span "button" at bounding box center [344, 66] width 3 height 5
click at [325, 95] on link "Supprimer" at bounding box center [331, 92] width 44 height 7
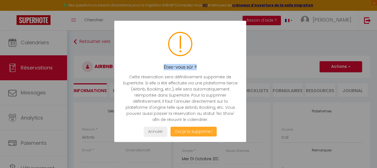
click at [210, 129] on button "Oui je la supprime !" at bounding box center [194, 131] width 46 height 10
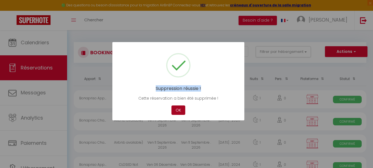
click at [180, 109] on button "OK" at bounding box center [178, 110] width 14 height 10
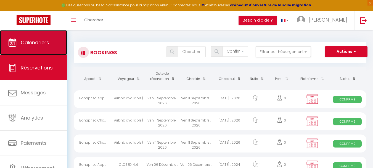
click at [42, 37] on link "Calendriers" at bounding box center [33, 42] width 67 height 25
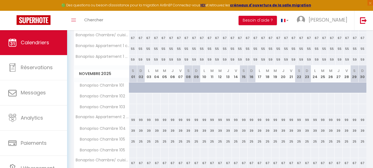
scroll to position [338, 0]
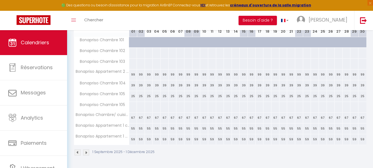
click at [85, 152] on img at bounding box center [86, 152] width 6 height 6
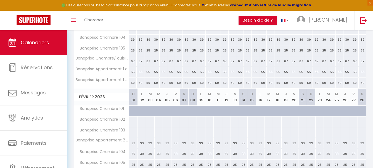
scroll to position [306, 0]
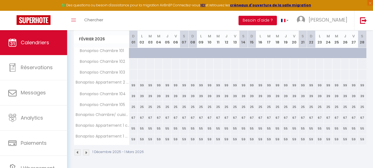
click at [87, 152] on img at bounding box center [86, 152] width 6 height 6
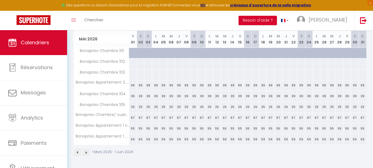
click at [186, 160] on div "1 Mars 2026 - 1 Juin 2026" at bounding box center [220, 153] width 293 height 16
click at [78, 150] on img at bounding box center [78, 152] width 6 height 6
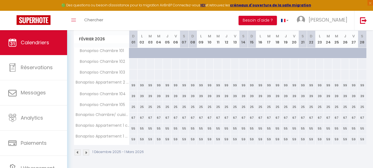
click at [77, 154] on img at bounding box center [78, 152] width 6 height 6
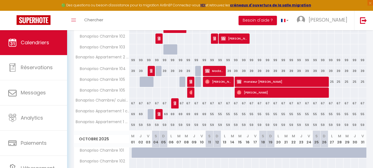
scroll to position [118, 0]
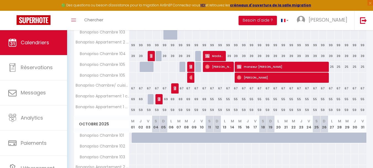
click at [137, 136] on div at bounding box center [141, 137] width 8 height 10
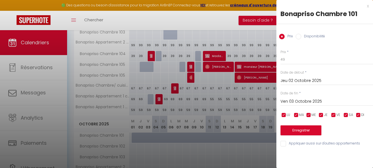
click at [299, 36] on input "Disponibilité" at bounding box center [299, 37] width 6 height 6
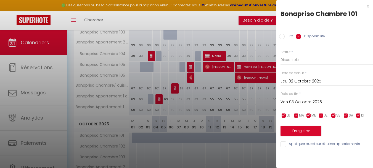
click at [296, 79] on input "Jeu 02 Octobre 2025" at bounding box center [326, 81] width 92 height 7
click at [350, 51] on div "Statut * Disponible Indisponible" at bounding box center [326, 57] width 92 height 16
click at [305, 102] on input "Ven 03 Octobre 2025" at bounding box center [326, 101] width 92 height 7
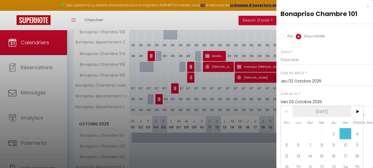
click at [331, 111] on span "[DATE]" at bounding box center [322, 111] width 59 height 11
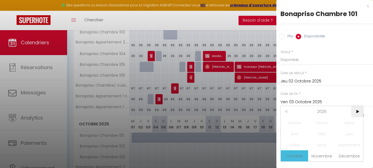
click at [359, 110] on span ">" at bounding box center [357, 111] width 12 height 11
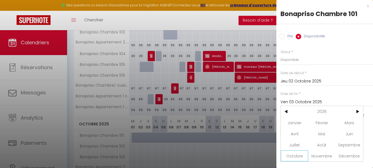
click at [304, 157] on span "Octobre" at bounding box center [294, 155] width 27 height 11
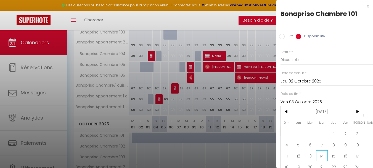
click at [324, 155] on span "14" at bounding box center [322, 155] width 12 height 11
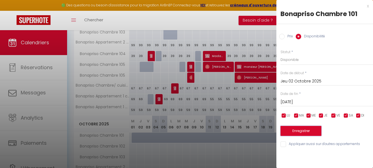
click at [309, 130] on button "Enregistrer" at bounding box center [300, 131] width 41 height 10
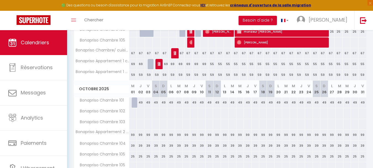
scroll to position [153, 0]
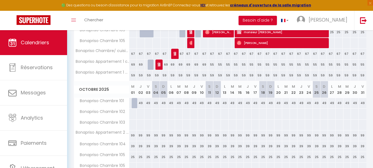
click at [134, 105] on div at bounding box center [136, 103] width 8 height 10
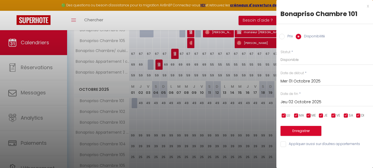
scroll to position [154, 0]
click at [296, 130] on button "Enregistrer" at bounding box center [300, 131] width 41 height 10
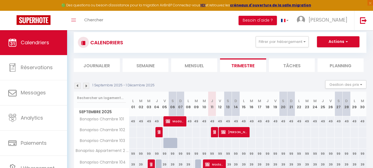
scroll to position [10, 0]
click at [285, 62] on li "Tâches" at bounding box center [292, 66] width 46 height 14
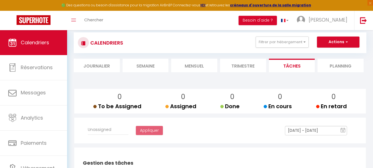
click at [230, 70] on li "Trimestre" at bounding box center [243, 66] width 46 height 14
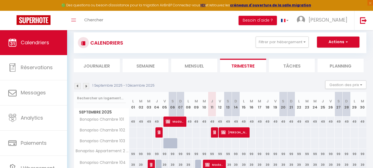
click at [200, 47] on div "CALENDRIERS Filtrer par hébergement Tous Bonapriso Chambre 101 Bonapriso Chambr…" at bounding box center [220, 42] width 284 height 12
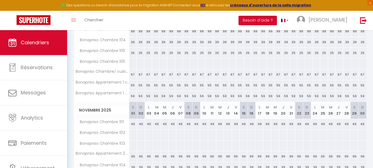
scroll to position [338, 0]
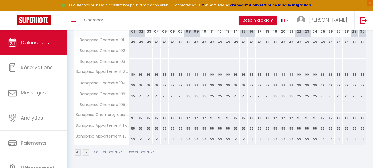
click at [86, 153] on img at bounding box center [86, 152] width 6 height 6
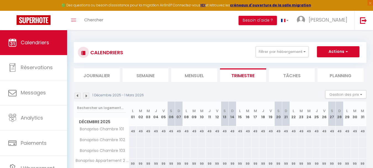
scroll to position [30, 0]
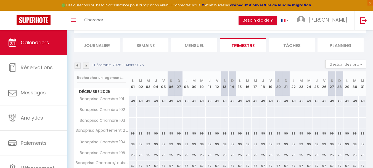
click at [203, 45] on li "Mensuel" at bounding box center [194, 45] width 46 height 14
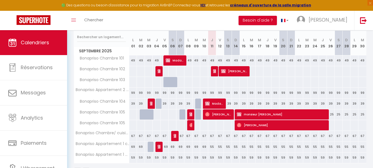
scroll to position [70, 0]
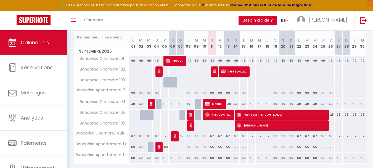
click at [103, 112] on span "Bonapriso Chambre 105" at bounding box center [101, 112] width 52 height 6
click at [145, 117] on div at bounding box center [149, 114] width 8 height 10
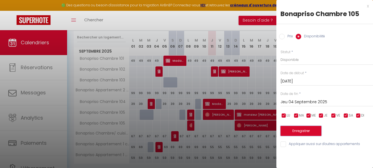
click at [309, 128] on button "Enregistrer" at bounding box center [300, 131] width 41 height 10
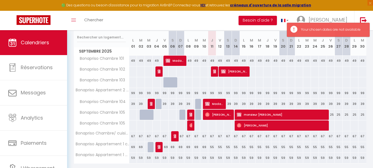
click at [145, 115] on div at bounding box center [149, 114] width 8 height 10
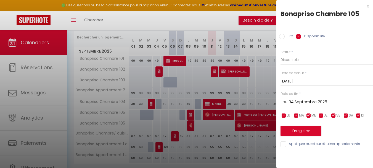
click at [296, 80] on input "[DATE]" at bounding box center [326, 81] width 92 height 7
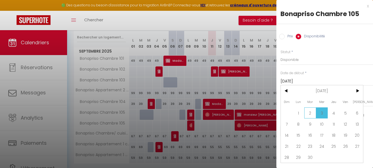
click at [307, 113] on span "2" at bounding box center [310, 112] width 12 height 11
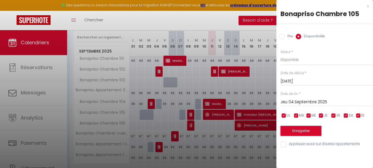
click at [308, 131] on button "Enregistrer" at bounding box center [300, 131] width 41 height 10
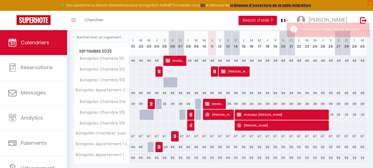
click at [147, 113] on div at bounding box center [149, 114] width 8 height 10
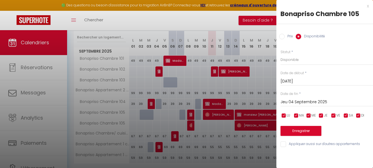
click at [224, 16] on div at bounding box center [186, 84] width 373 height 168
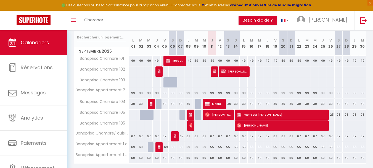
click at [145, 114] on div at bounding box center [149, 114] width 8 height 10
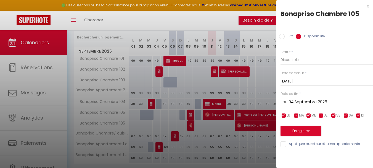
scroll to position [89, 0]
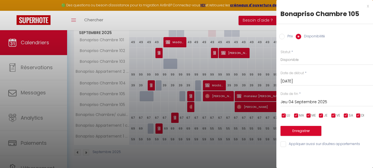
click at [293, 82] on input "[DATE]" at bounding box center [326, 81] width 92 height 7
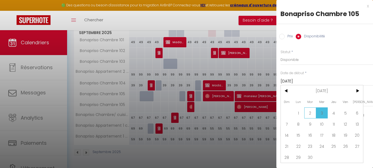
click at [311, 113] on span "2" at bounding box center [310, 112] width 12 height 11
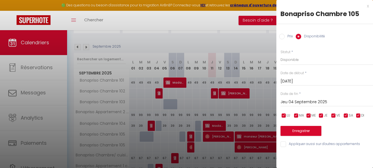
scroll to position [48, 0]
click at [312, 131] on button "Enregistrer" at bounding box center [300, 131] width 41 height 10
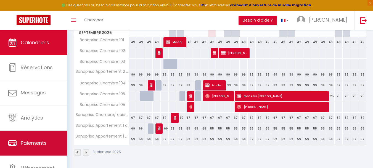
scroll to position [26, 0]
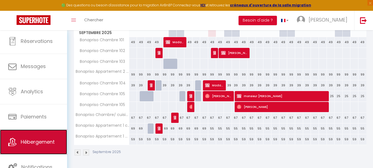
click at [25, 144] on span "Hébergement" at bounding box center [38, 141] width 34 height 7
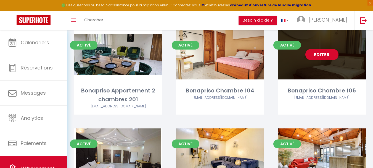
scroll to position [131, 0]
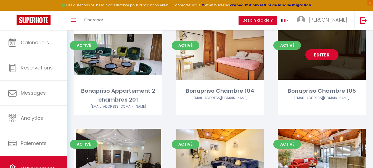
click at [321, 54] on link "Editer" at bounding box center [321, 54] width 33 height 11
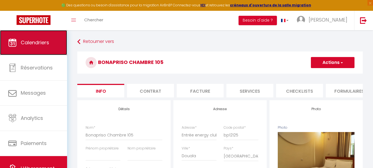
click at [46, 34] on link "Calendriers" at bounding box center [33, 42] width 67 height 25
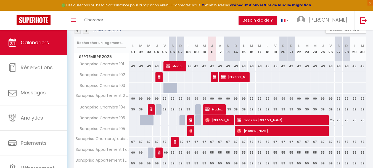
scroll to position [65, 0]
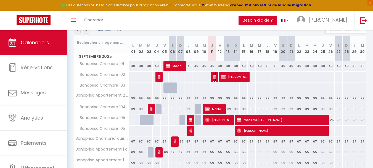
click at [216, 77] on img at bounding box center [215, 76] width 4 height 4
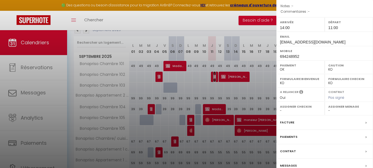
scroll to position [107, 0]
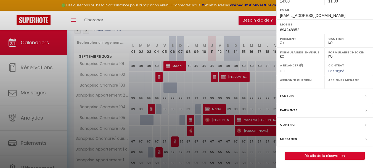
click at [172, 73] on div at bounding box center [186, 84] width 373 height 168
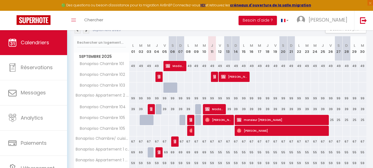
click at [172, 76] on div at bounding box center [172, 76] width 8 height 10
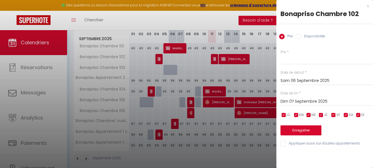
scroll to position [83, 0]
click at [294, 57] on input "Prix" at bounding box center [326, 59] width 92 height 10
click at [315, 97] on div "[DATE] < [DATE] > Dim Lun Mar Mer Jeu Ven Sam 1 2 3 4 5 6 7 8 9 10 11 12 13 14 …" at bounding box center [326, 101] width 92 height 10
click at [316, 101] on input "Dim 07 Septembre 2025" at bounding box center [326, 101] width 92 height 7
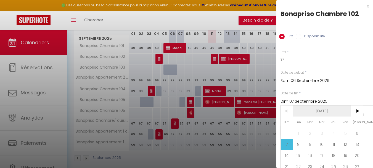
click at [338, 110] on span "[DATE]" at bounding box center [322, 110] width 59 height 11
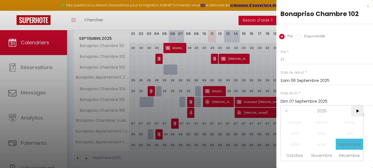
click at [361, 111] on span ">" at bounding box center [357, 110] width 12 height 11
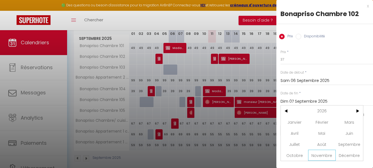
click at [327, 153] on span "Novembre" at bounding box center [321, 154] width 27 height 11
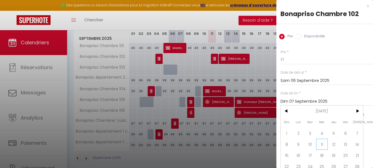
click at [319, 143] on span "11" at bounding box center [322, 143] width 12 height 11
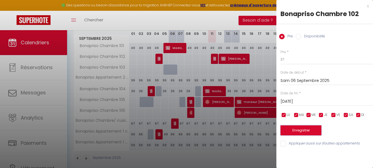
click at [311, 128] on button "Enregistrer" at bounding box center [300, 130] width 41 height 10
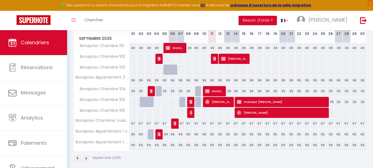
scroll to position [0, 0]
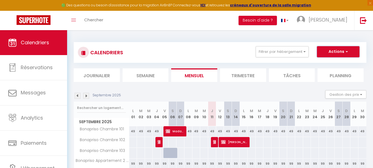
click at [345, 48] on button "Actions" at bounding box center [338, 51] width 43 height 11
click at [216, 31] on div "CALENDRIERS Filtrer par hébergement Tous Bonapriso Chambre 101 Bonapriso Chambr…" at bounding box center [220, 143] width 306 height 226
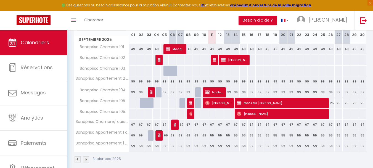
scroll to position [82, 0]
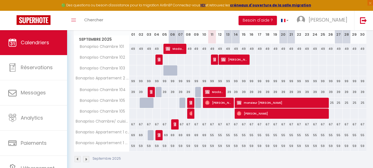
click at [253, 61] on div at bounding box center [251, 59] width 8 height 10
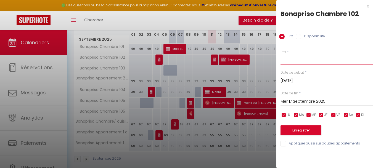
click at [298, 60] on input "Prix" at bounding box center [326, 59] width 92 height 10
click at [321, 97] on div "[DATE] < [DATE] > Dim Lun Mar Mer Jeu Ven Sam 1 2 3 4 5 6 7 8 9 10 11 12 13 14 …" at bounding box center [326, 101] width 92 height 10
click at [321, 100] on input "Mer 17 Septembre 2025" at bounding box center [326, 101] width 92 height 7
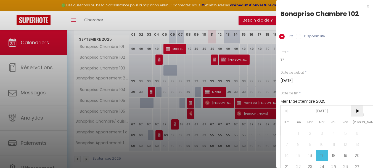
click at [355, 111] on span ">" at bounding box center [357, 110] width 12 height 11
click at [353, 109] on span ">" at bounding box center [357, 110] width 12 height 11
click at [332, 104] on input "Mer 17 Septembre 2025" at bounding box center [326, 101] width 92 height 7
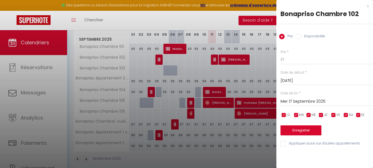
click at [332, 102] on input "Mer 17 Septembre 2025" at bounding box center [326, 101] width 92 height 7
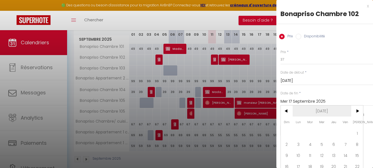
click at [323, 113] on span "[DATE]" at bounding box center [322, 110] width 59 height 11
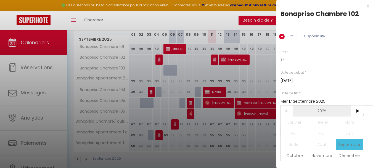
click at [324, 113] on span "2025" at bounding box center [322, 110] width 59 height 11
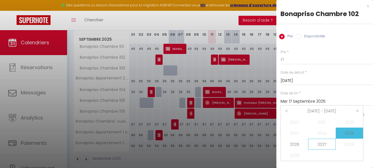
click at [319, 145] on span "2027" at bounding box center [321, 143] width 27 height 11
click at [319, 145] on span "Août" at bounding box center [321, 143] width 27 height 11
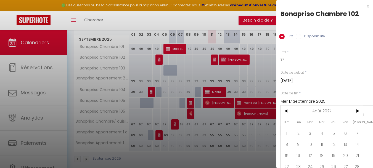
click at [319, 145] on span "11" at bounding box center [322, 143] width 12 height 11
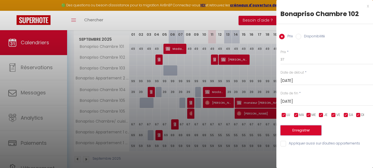
click at [302, 131] on button "Enregistrer" at bounding box center [300, 130] width 41 height 10
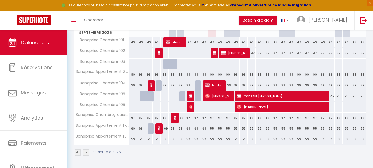
scroll to position [0, 0]
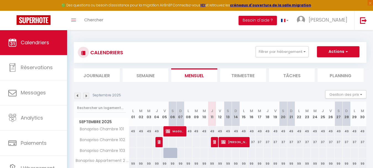
click at [233, 76] on li "Trimestre" at bounding box center [243, 75] width 46 height 14
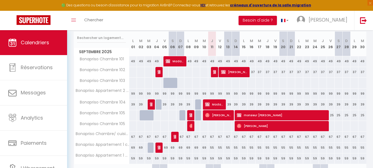
scroll to position [70, 0]
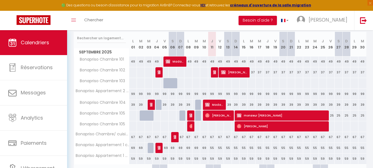
click at [118, 81] on span "Bonapriso Chambre 103" at bounding box center [101, 81] width 52 height 6
click at [212, 84] on div at bounding box center [212, 83] width 8 height 10
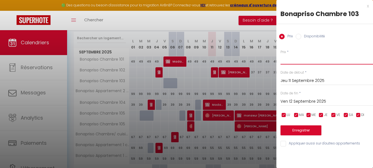
click at [288, 57] on input "Prix" at bounding box center [326, 59] width 92 height 10
click at [317, 101] on input "Ven 12 Septembre 2025" at bounding box center [326, 101] width 92 height 7
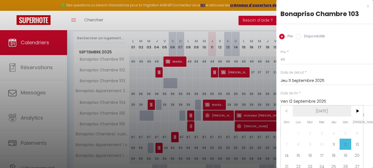
click at [334, 110] on span "[DATE]" at bounding box center [322, 110] width 59 height 11
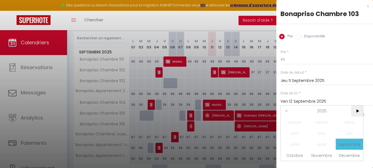
click at [355, 112] on span ">" at bounding box center [357, 110] width 12 height 11
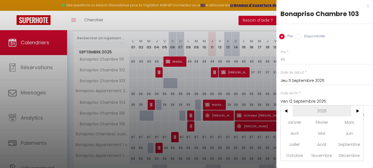
click at [332, 111] on span "2026" at bounding box center [322, 110] width 59 height 11
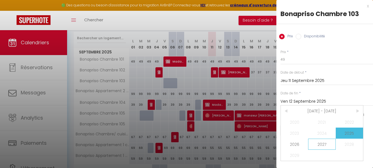
click at [322, 145] on span "2027" at bounding box center [321, 143] width 27 height 11
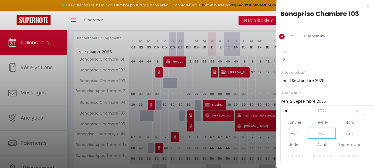
click at [322, 136] on span "Mai" at bounding box center [321, 132] width 27 height 11
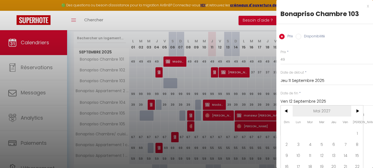
click at [334, 114] on span "Mai 2027" at bounding box center [322, 110] width 59 height 11
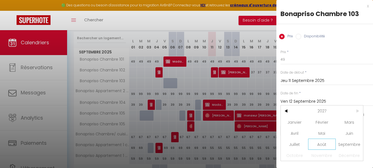
click at [323, 143] on span "Août" at bounding box center [321, 143] width 27 height 11
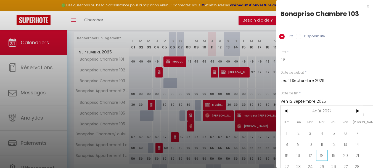
scroll to position [19, 0]
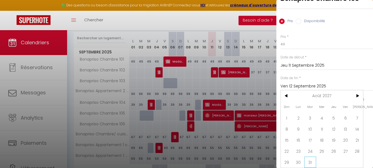
click at [311, 156] on span "31" at bounding box center [310, 161] width 12 height 11
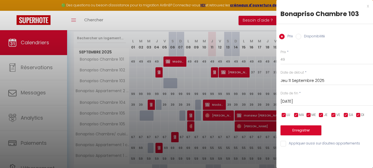
scroll to position [0, 0]
click at [301, 130] on button "Enregistrer" at bounding box center [300, 130] width 41 height 10
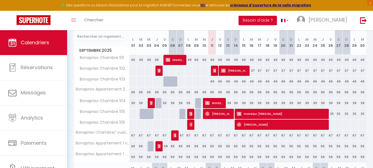
scroll to position [72, 0]
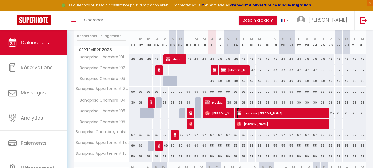
click at [280, 113] on span "monsieur [PERSON_NAME]" at bounding box center [282, 113] width 91 height 10
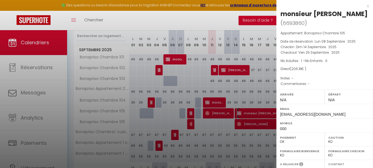
scroll to position [99, 0]
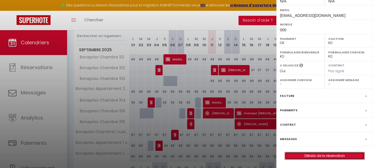
click at [307, 155] on link "Détails de la réservation" at bounding box center [324, 155] width 79 height 7
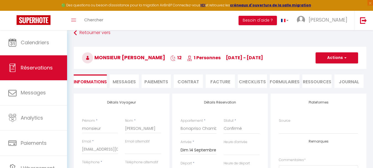
scroll to position [2, 0]
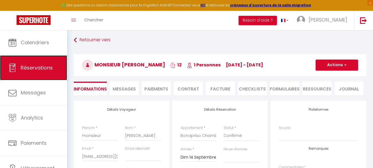
click at [36, 64] on span "Réservations" at bounding box center [37, 67] width 32 height 7
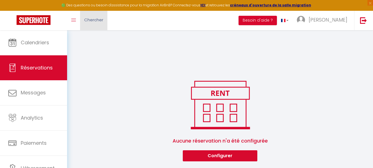
scroll to position [287, 0]
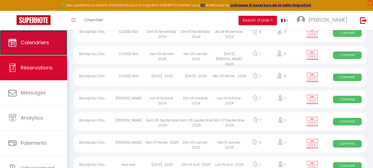
click at [42, 43] on span "Calendriers" at bounding box center [35, 42] width 28 height 7
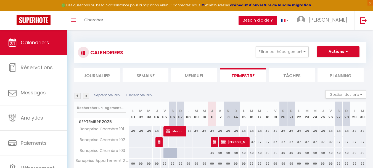
click at [269, 22] on button "Besoin d'aide ?" at bounding box center [257, 20] width 38 height 9
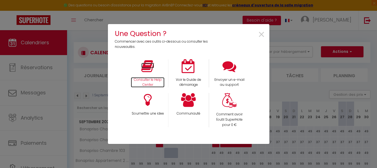
click at [148, 64] on icon at bounding box center [147, 66] width 13 height 14
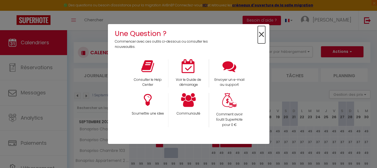
click at [262, 34] on span "×" at bounding box center [261, 34] width 7 height 17
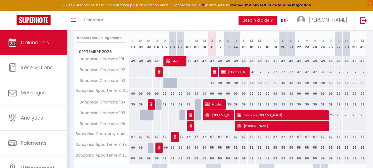
scroll to position [70, 0]
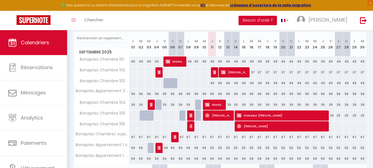
click at [212, 94] on div "99" at bounding box center [212, 94] width 8 height 10
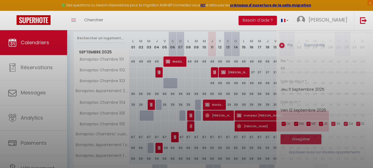
click at [212, 94] on div at bounding box center [186, 84] width 373 height 168
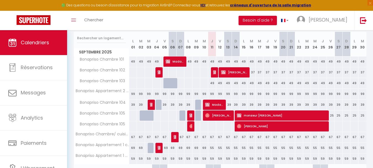
click at [213, 94] on div "99" at bounding box center [212, 94] width 8 height 10
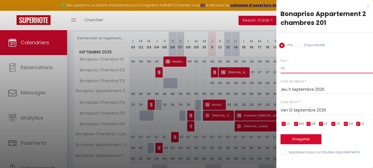
click at [296, 66] on input "99" at bounding box center [326, 68] width 92 height 10
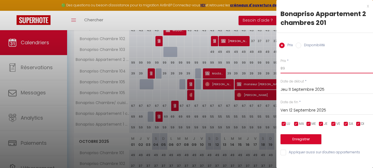
scroll to position [106, 0]
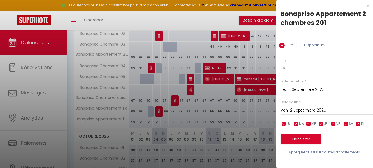
click at [295, 109] on input "Ven 12 Septembre 2025" at bounding box center [326, 110] width 92 height 7
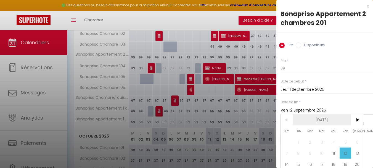
click at [333, 119] on span "[DATE]" at bounding box center [322, 119] width 59 height 11
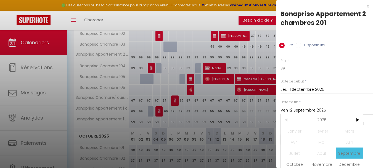
click at [333, 119] on span "2025" at bounding box center [322, 119] width 59 height 11
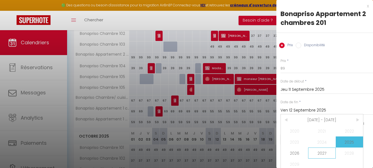
click at [321, 154] on span "2027" at bounding box center [321, 152] width 27 height 11
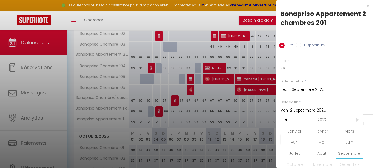
click at [341, 153] on span "Septembre" at bounding box center [349, 152] width 27 height 11
click at [322, 154] on span "8" at bounding box center [322, 152] width 12 height 11
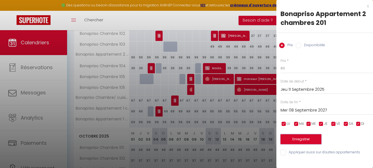
click at [300, 138] on button "Enregistrer" at bounding box center [300, 139] width 41 height 10
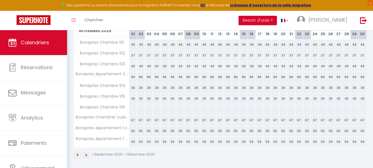
scroll to position [338, 0]
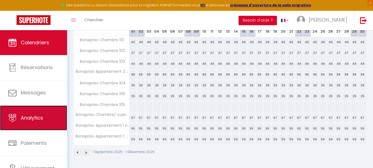
click at [33, 112] on link "Analytics" at bounding box center [33, 117] width 67 height 25
